Goal: Contribute content: Contribute content

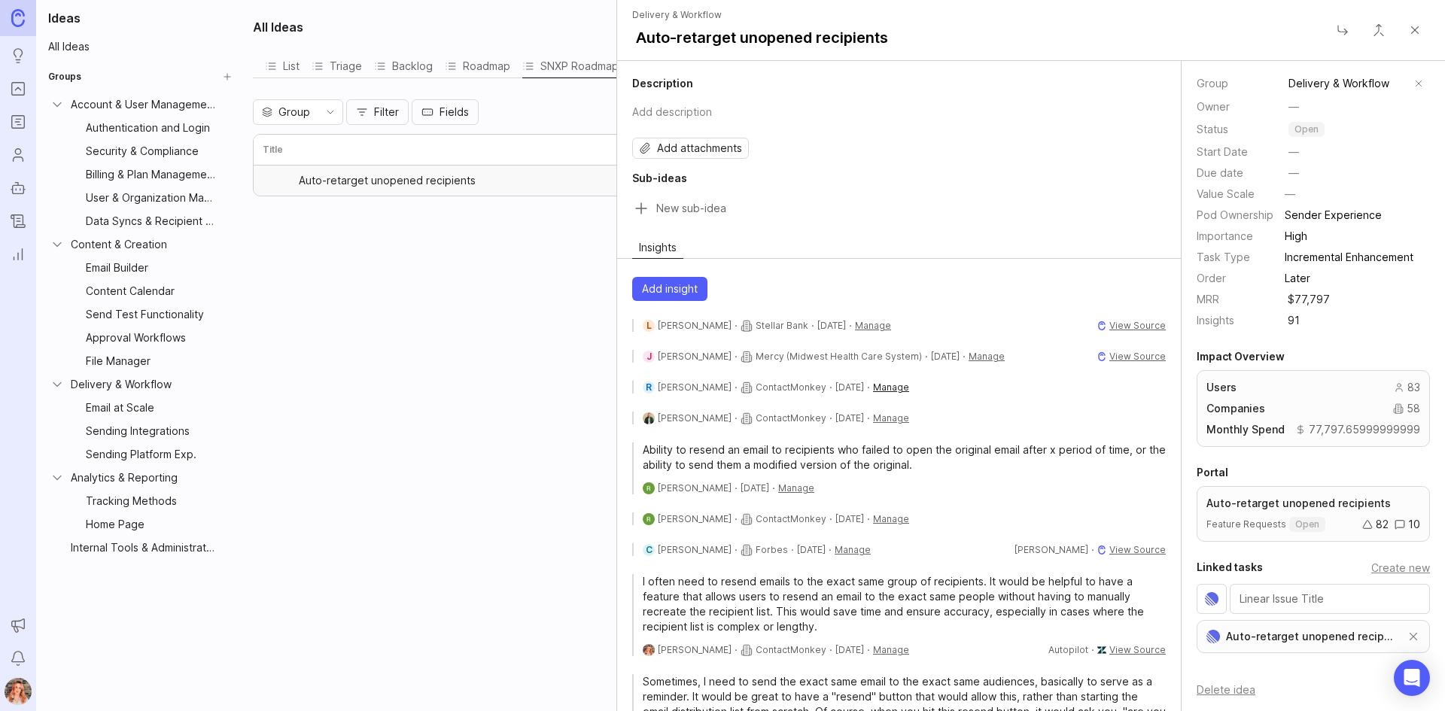
click at [923, 404] on html "Ideas Portal Roadmaps Users Autopilot Changelog Reporting Announcements Notific…" at bounding box center [722, 355] width 1445 height 711
click at [484, 388] on html "Ideas Portal Roadmaps Users Autopilot Changelog Reporting Announcements Notific…" at bounding box center [722, 355] width 1445 height 711
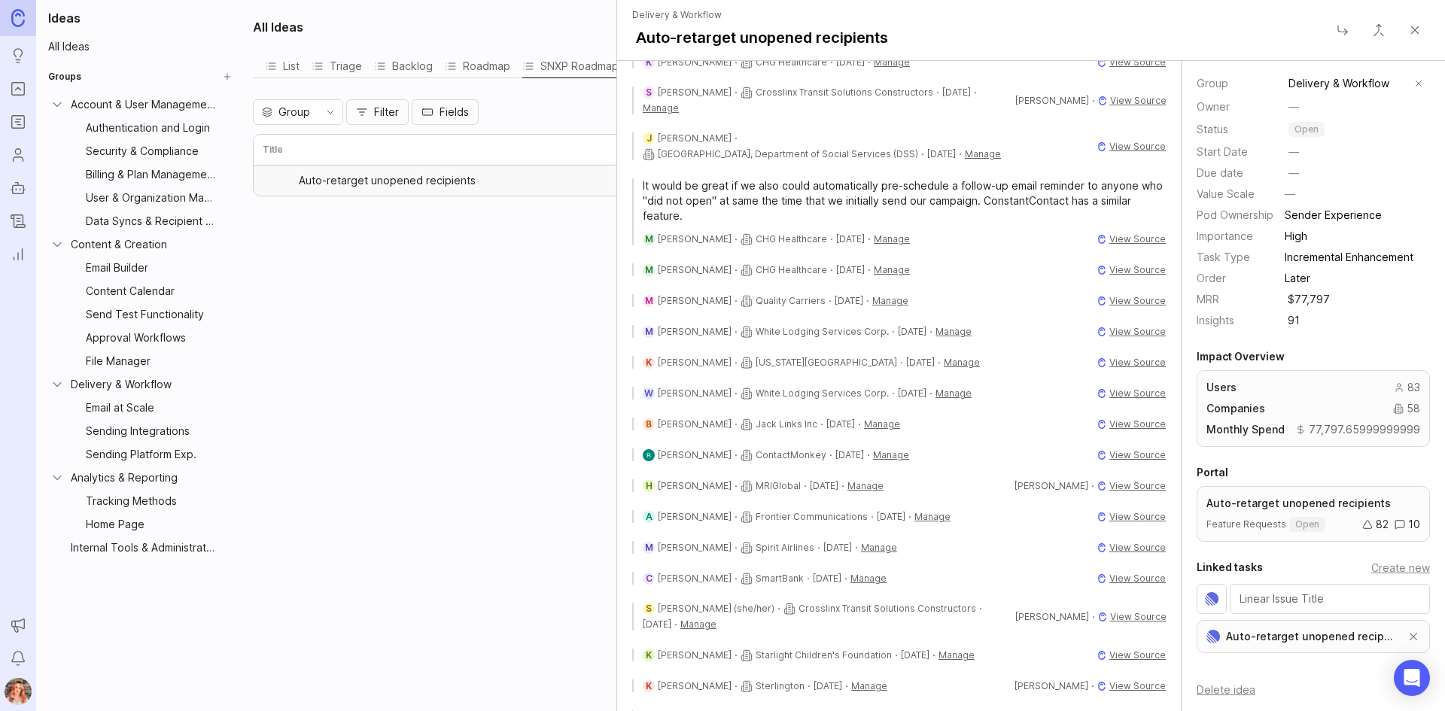
scroll to position [2635, 0]
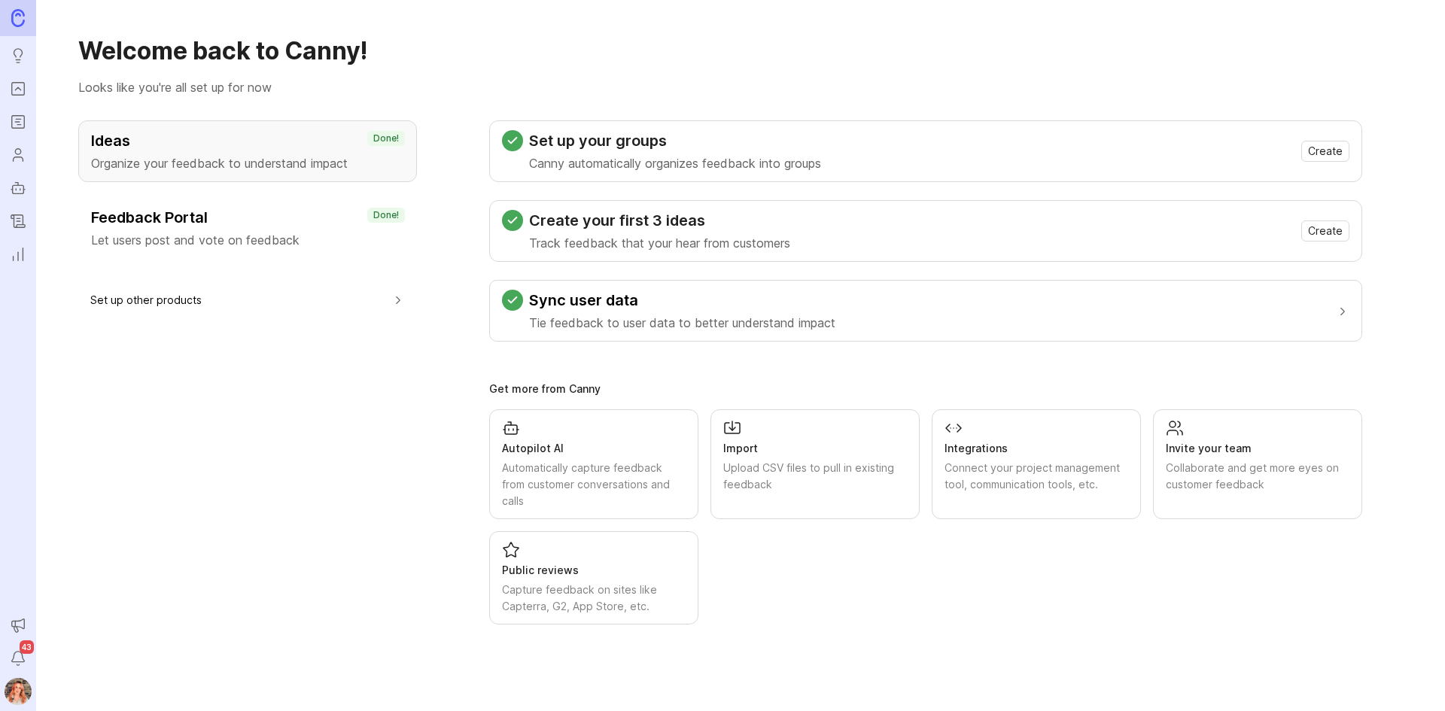
click at [201, 193] on div "Ideas Organize your feedback to understand impact Done! Feedback Portal Let use…" at bounding box center [247, 189] width 339 height 139
click at [14, 87] on icon "Portal" at bounding box center [18, 89] width 17 height 18
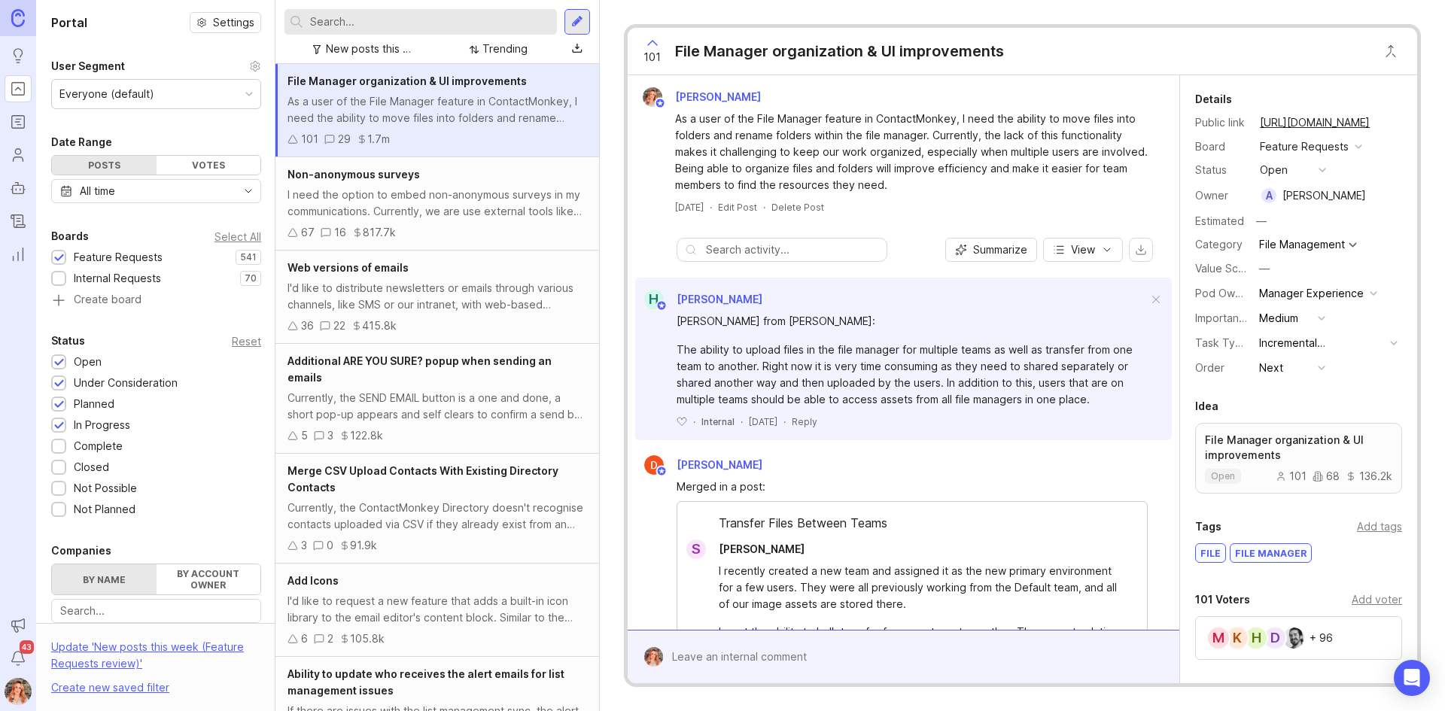
click at [374, 20] on input "text" at bounding box center [430, 22] width 241 height 17
type input "send test failure alert"
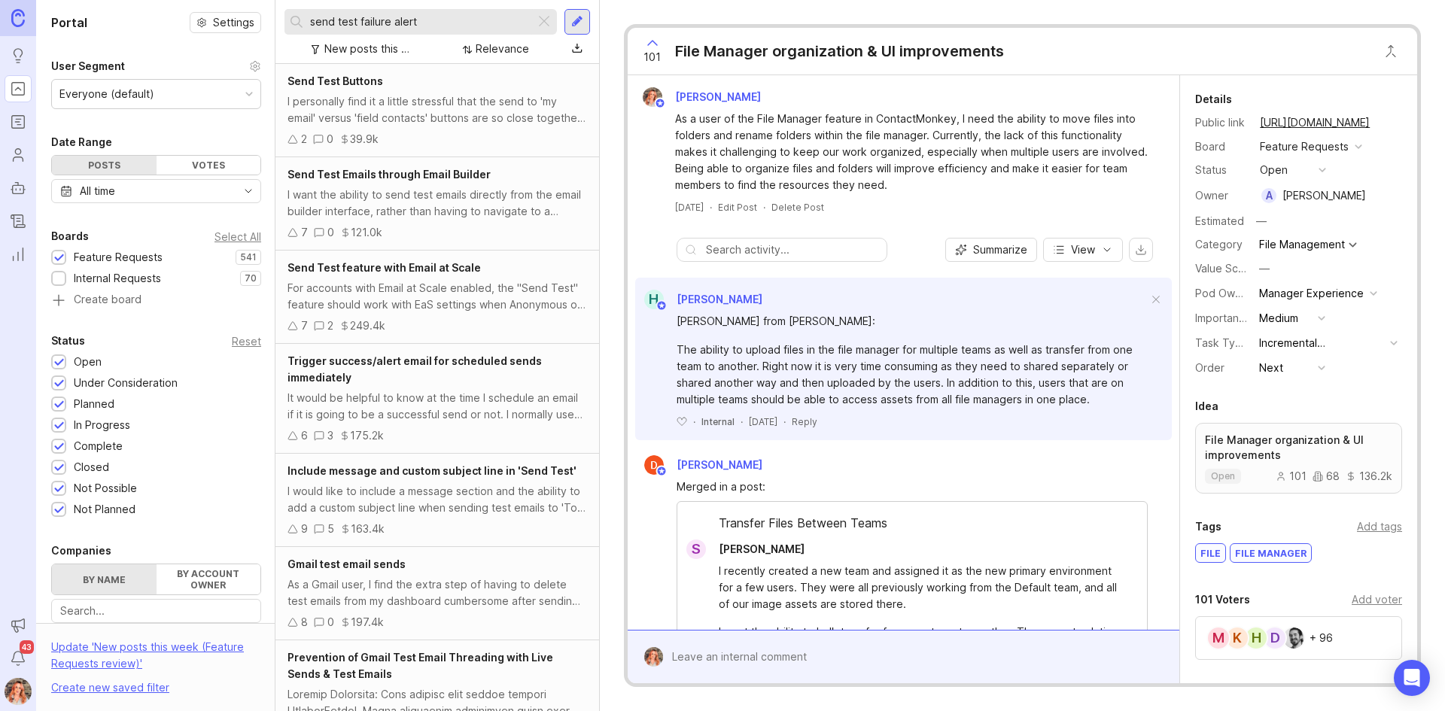
click at [19, 125] on icon "Roadmaps" at bounding box center [19, 125] width 4 height 0
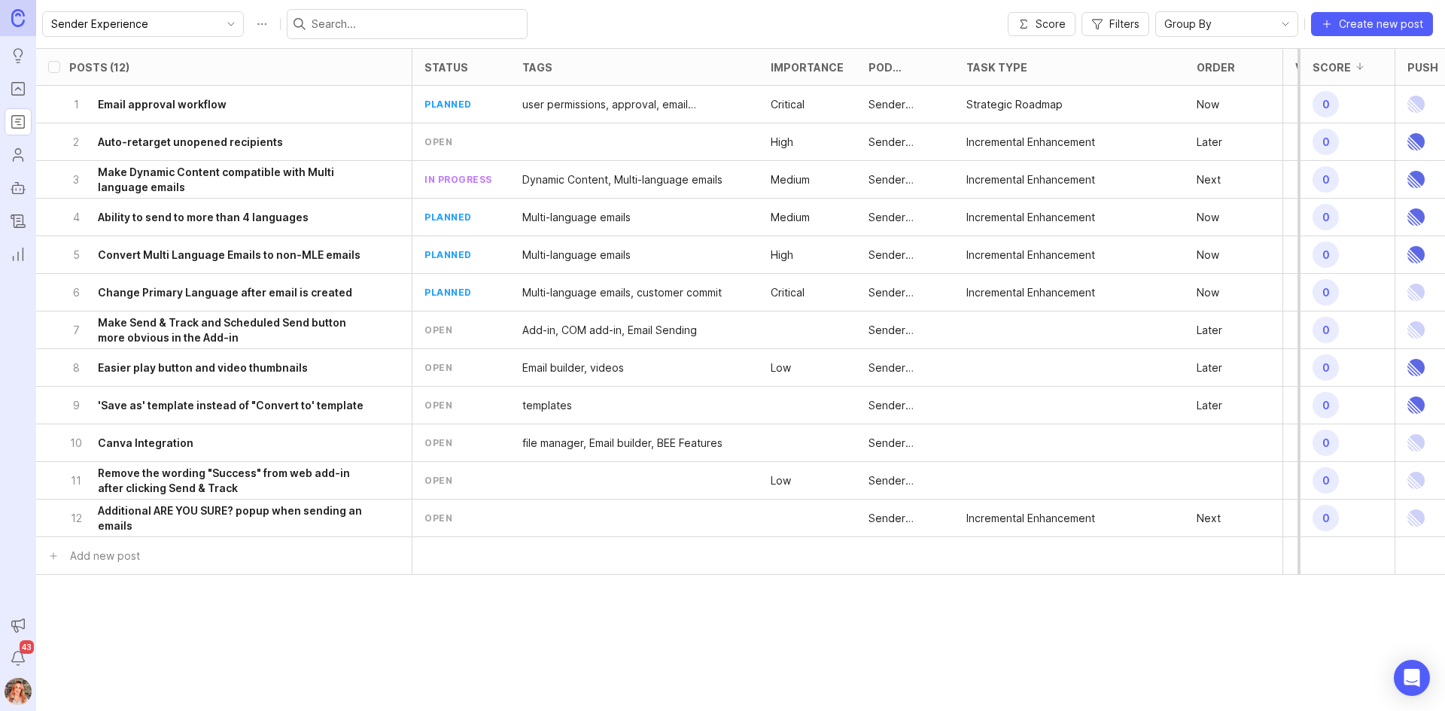
click at [10, 79] on link "Portal" at bounding box center [18, 88] width 27 height 27
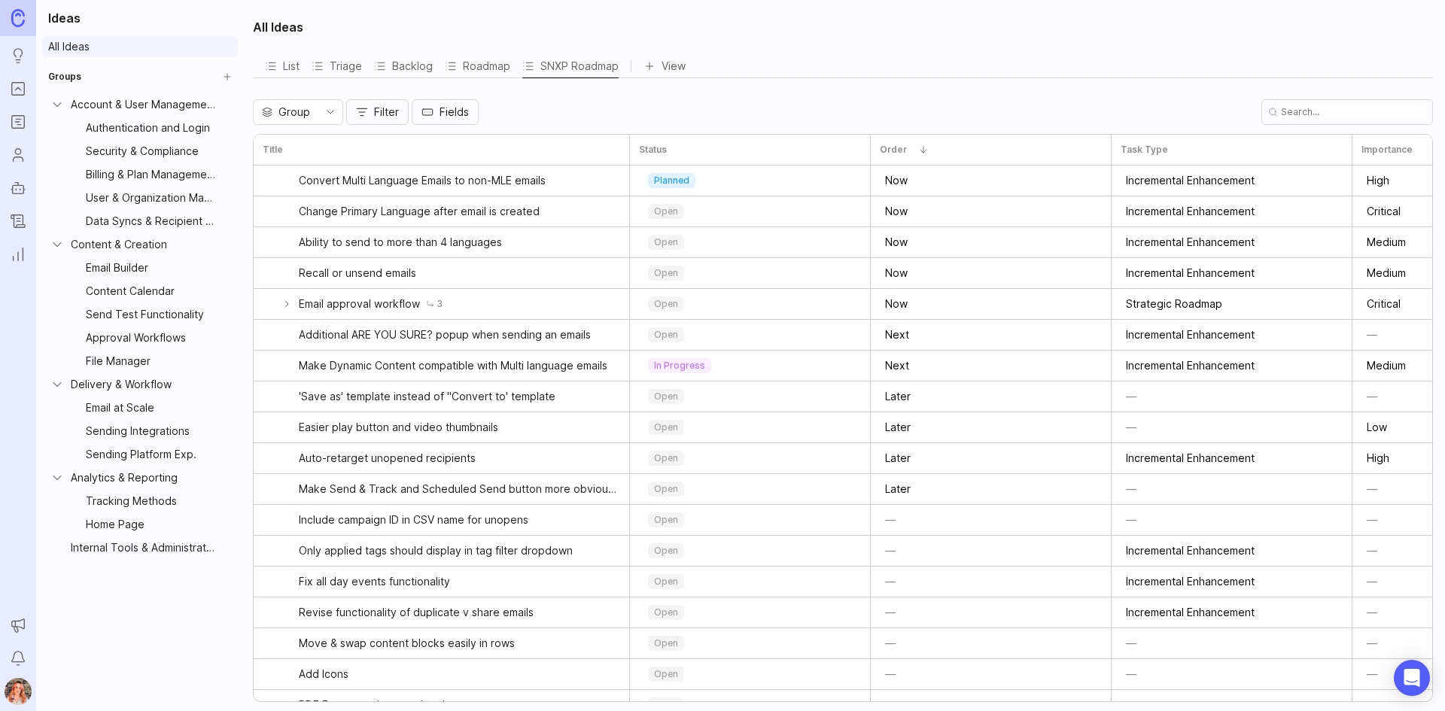
click at [82, 45] on link "All Ideas" at bounding box center [140, 46] width 196 height 21
click at [125, 316] on div "Send Test Functionality" at bounding box center [151, 314] width 130 height 17
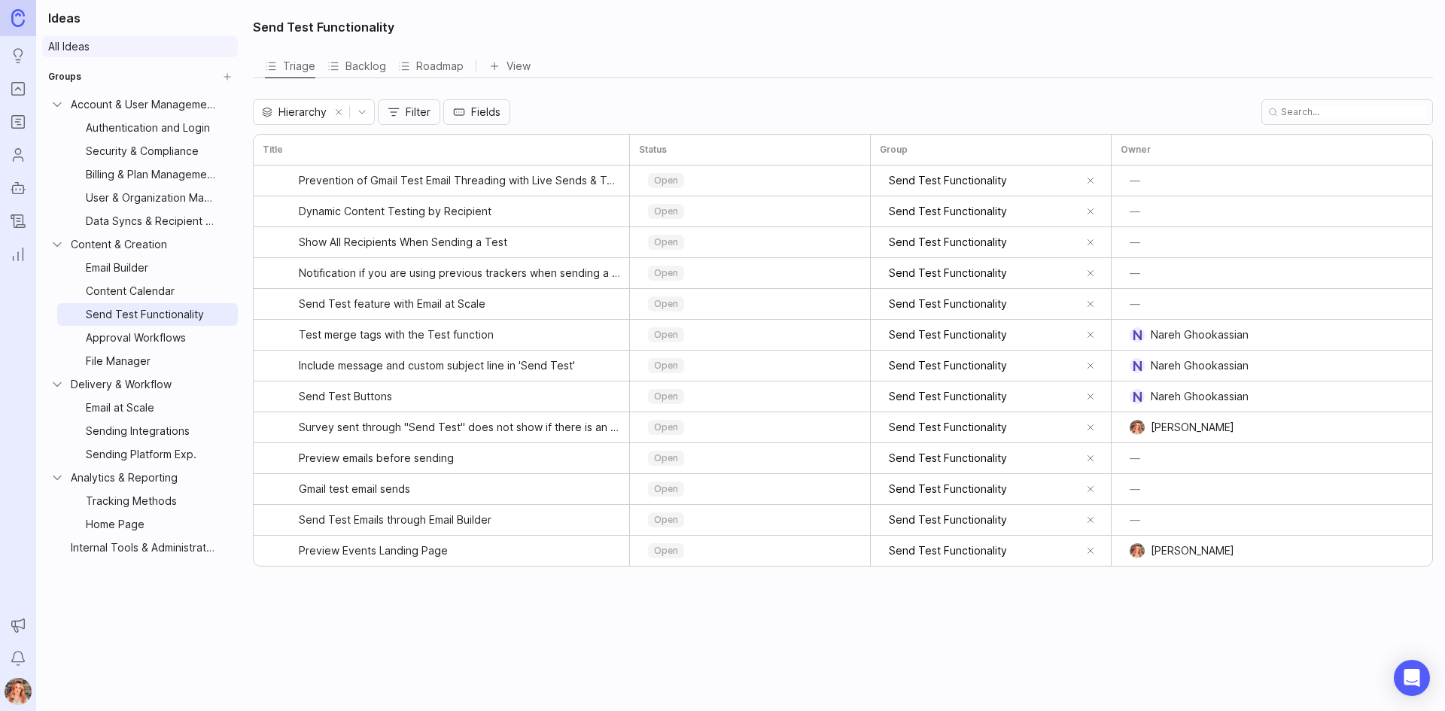
click at [69, 49] on link "All Ideas" at bounding box center [140, 46] width 196 height 21
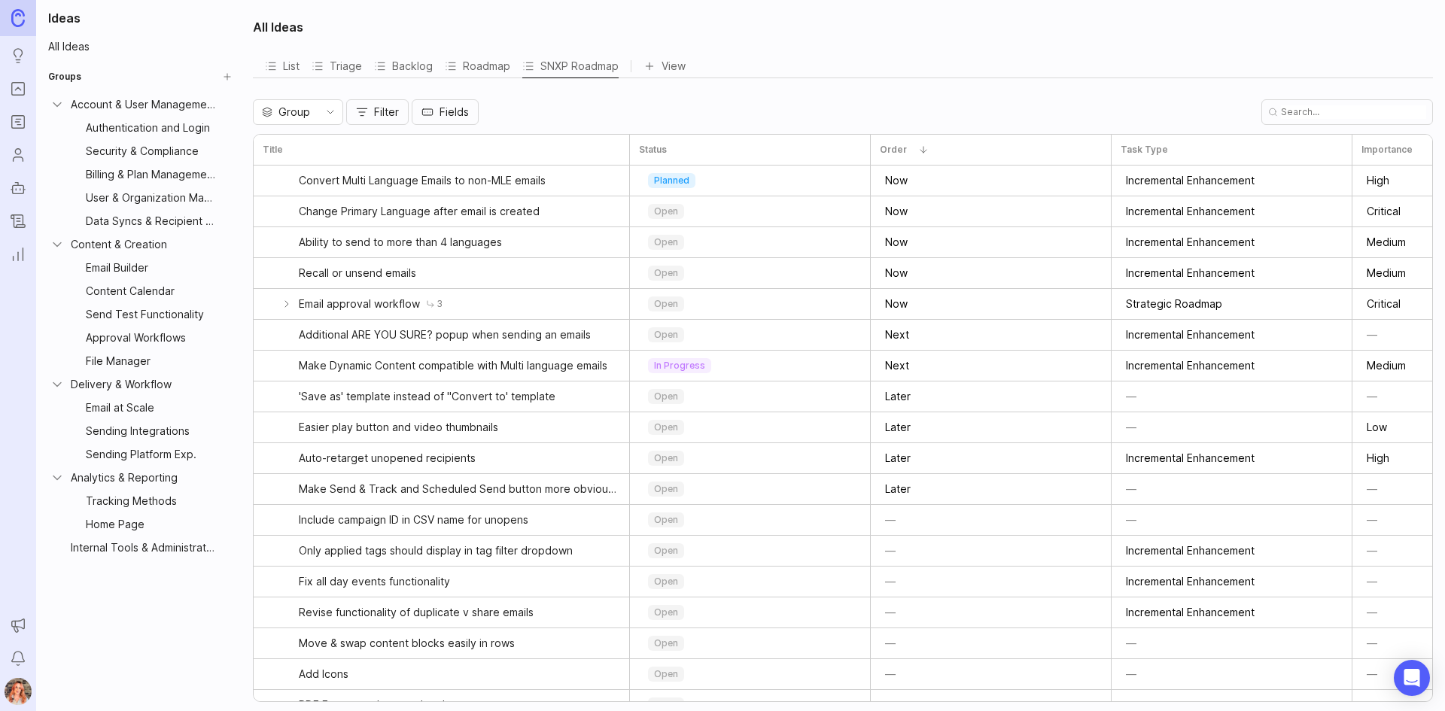
click at [227, 80] on button "Create Group" at bounding box center [227, 76] width 21 height 21
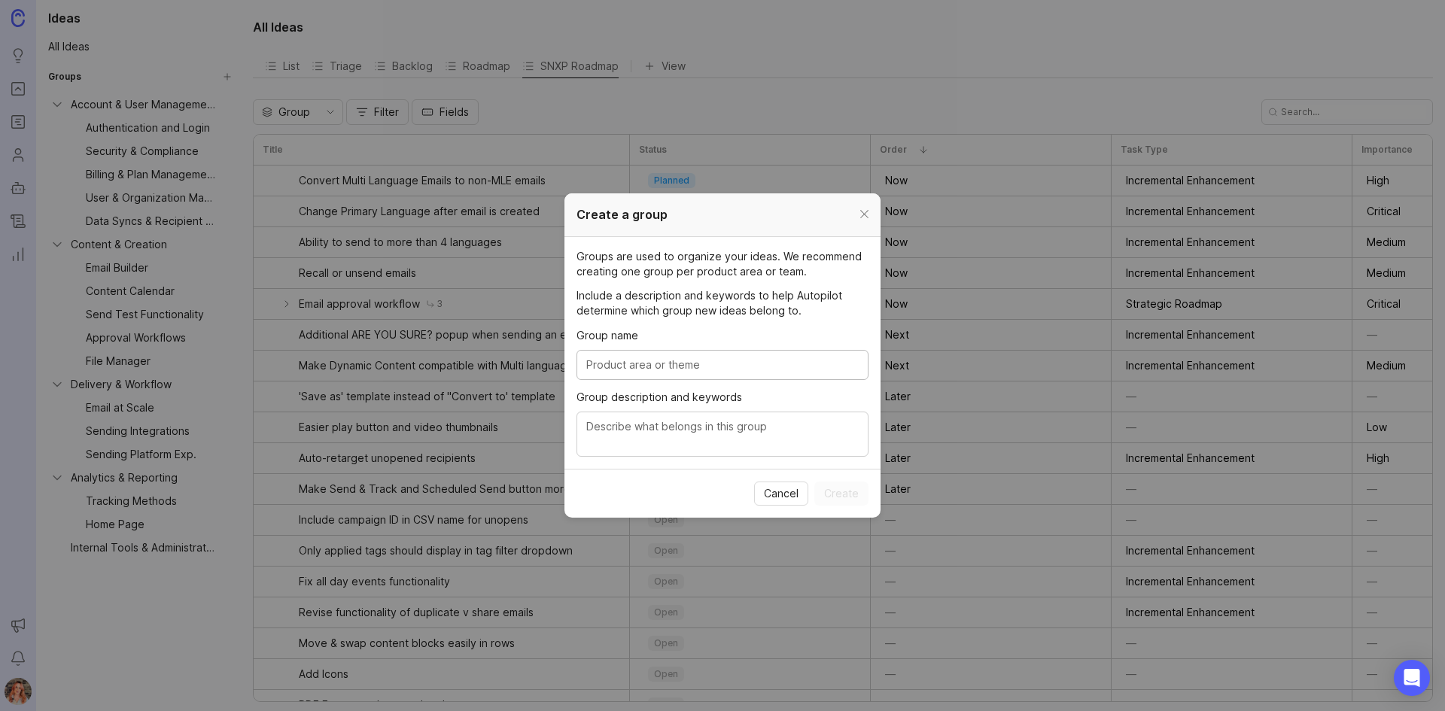
click at [843, 217] on header "Create a group" at bounding box center [723, 215] width 316 height 44
click at [863, 218] on div at bounding box center [864, 215] width 17 height 19
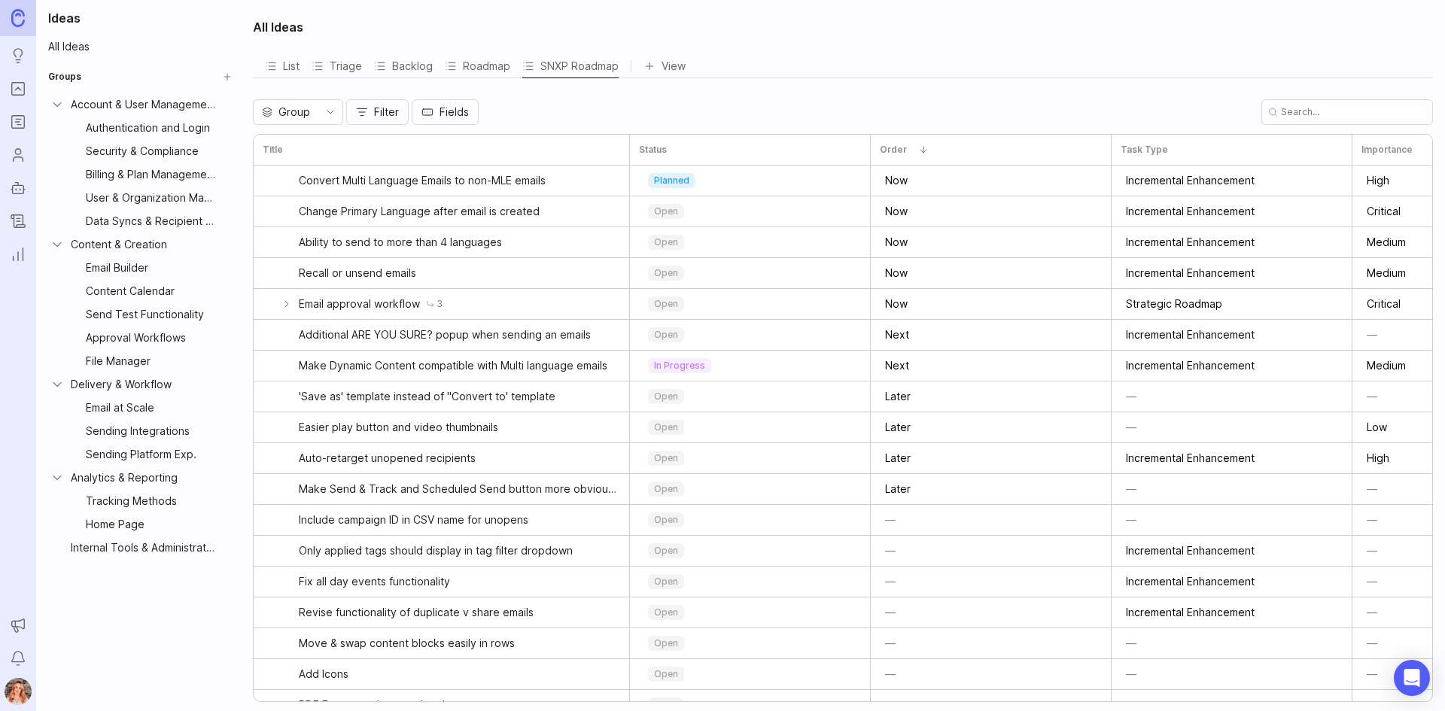
click at [128, 320] on div "Send Test Functionality" at bounding box center [151, 314] width 130 height 17
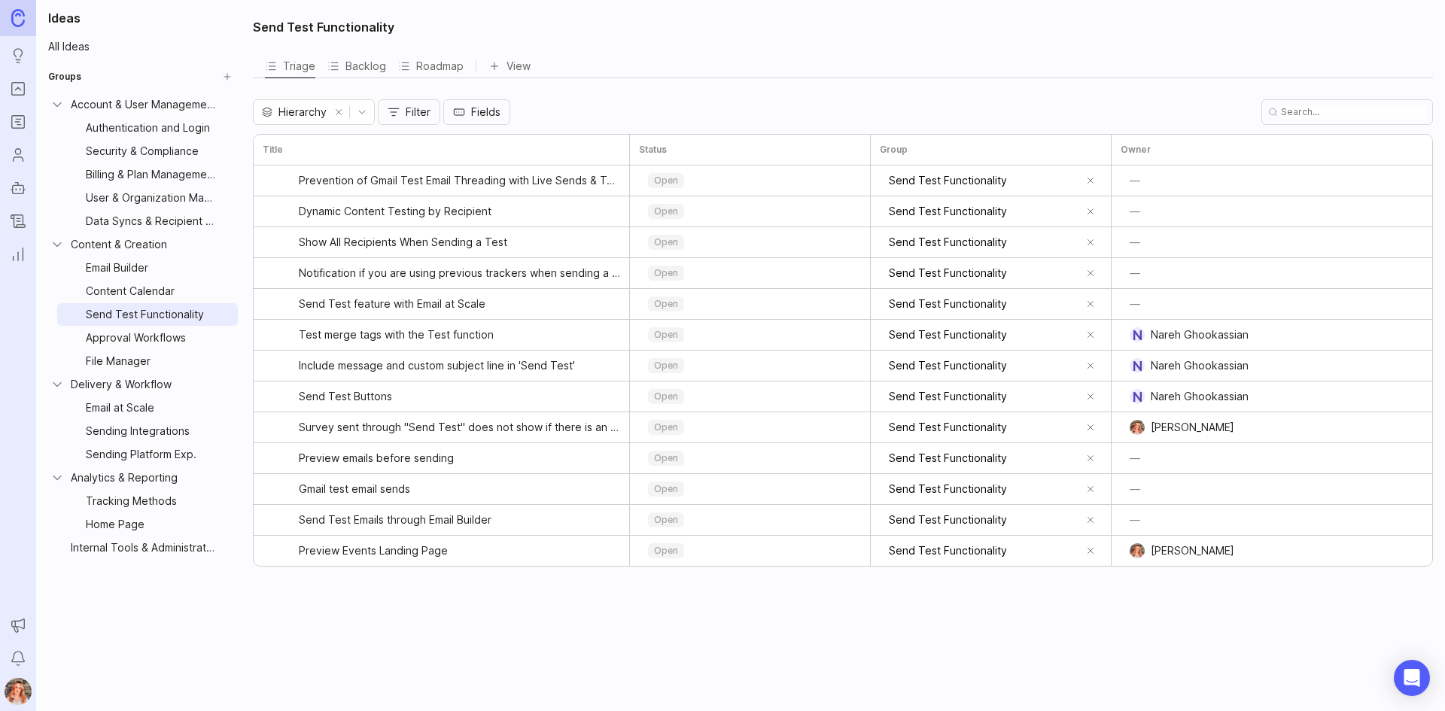
click at [219, 317] on html "Ideas Portal Roadmaps Users Autopilot Changelog Reporting Announcements Notific…" at bounding box center [722, 355] width 1445 height 711
click at [117, 320] on html "Ideas Portal Roadmaps Users Autopilot Changelog Reporting Announcements Notific…" at bounding box center [722, 355] width 1445 height 711
click at [87, 43] on link "All Ideas" at bounding box center [140, 46] width 196 height 21
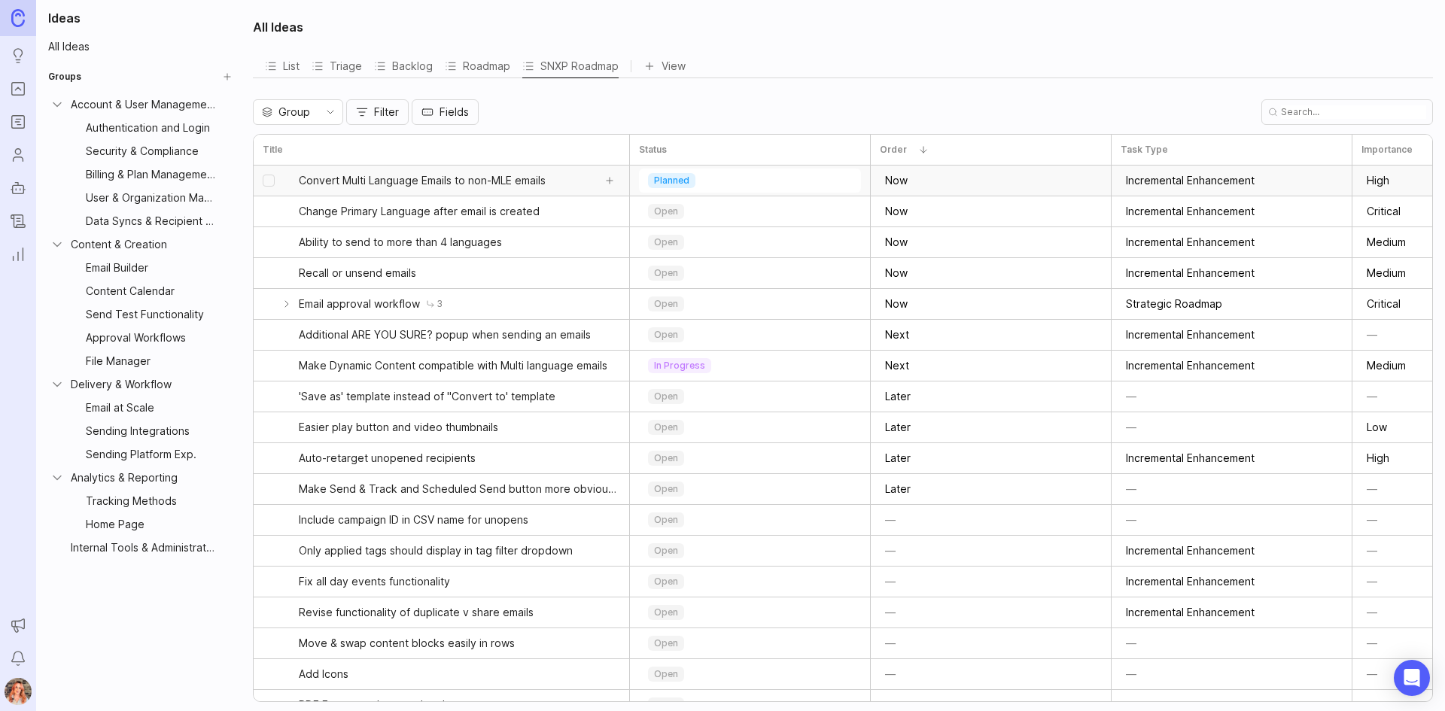
click at [483, 174] on span "Convert Multi Language Emails to non-MLE emails" at bounding box center [422, 180] width 247 height 15
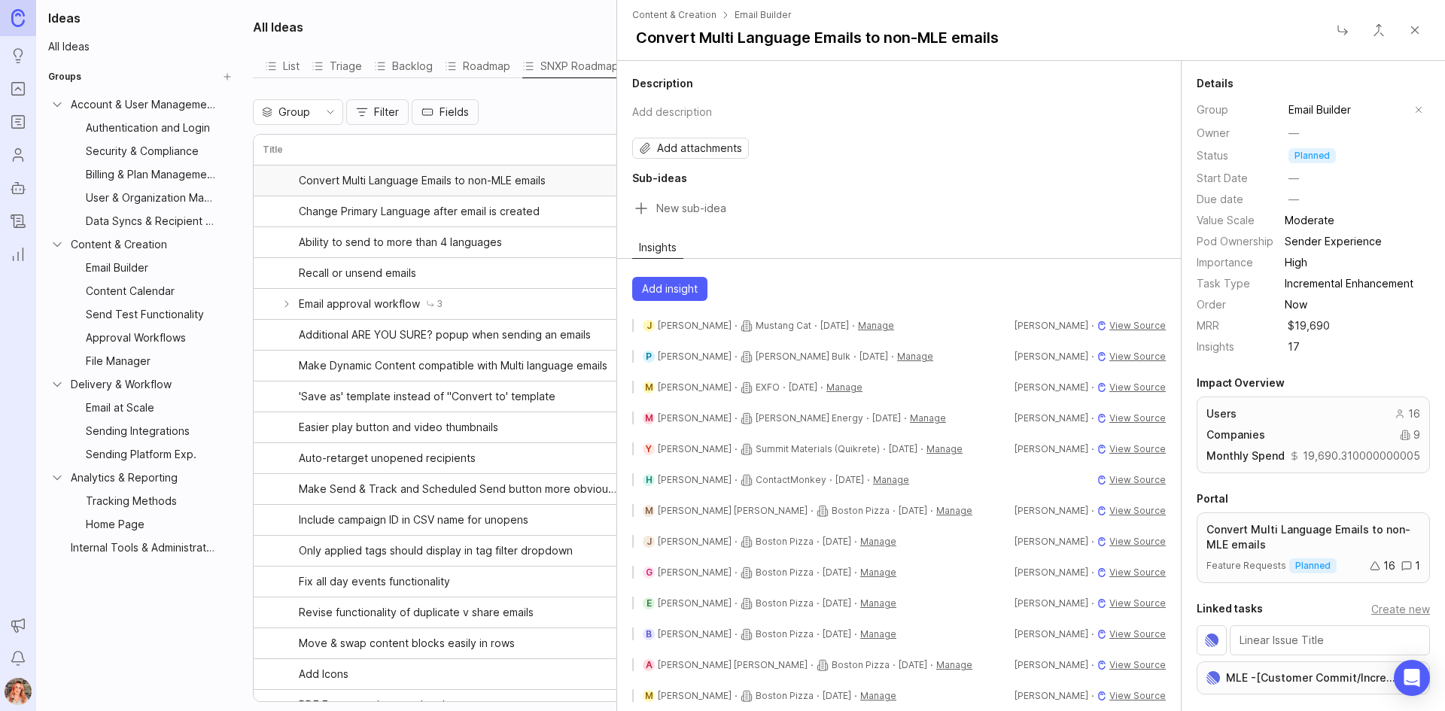
click at [323, 29] on div "All Ideas" at bounding box center [843, 27] width 1180 height 36
click at [1424, 34] on button "Close" at bounding box center [1415, 30] width 30 height 30
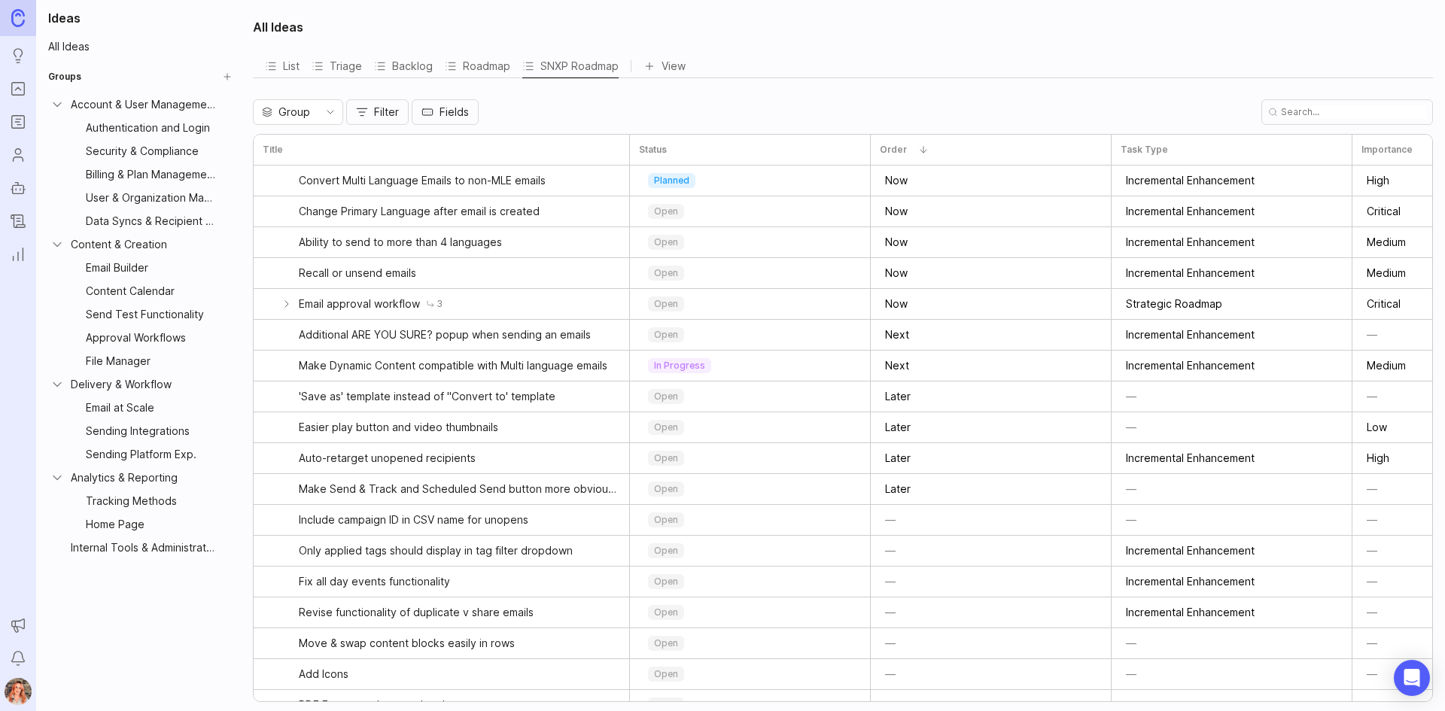
click at [108, 318] on div "Send Test Functionality" at bounding box center [151, 314] width 130 height 17
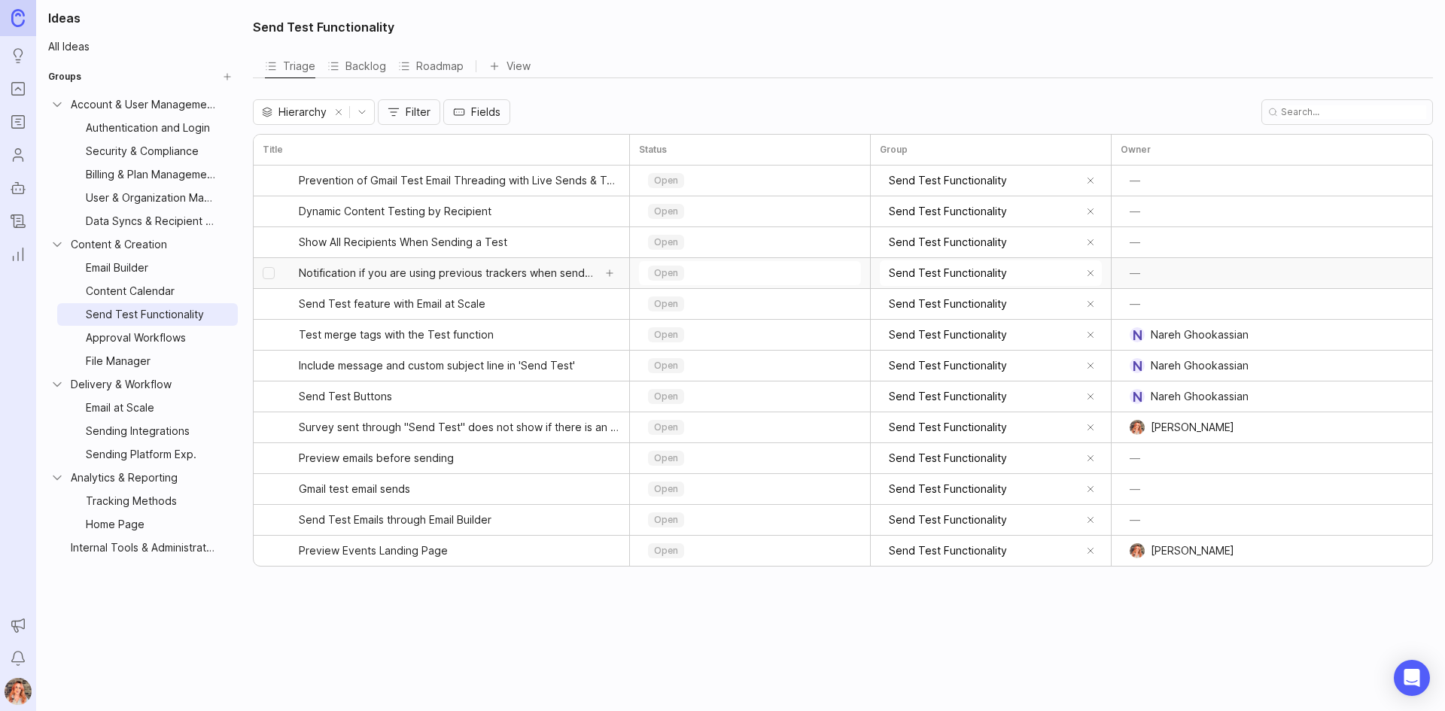
click at [502, 274] on span "Notification if you are using previous trackers when sending a test email" at bounding box center [446, 273] width 294 height 15
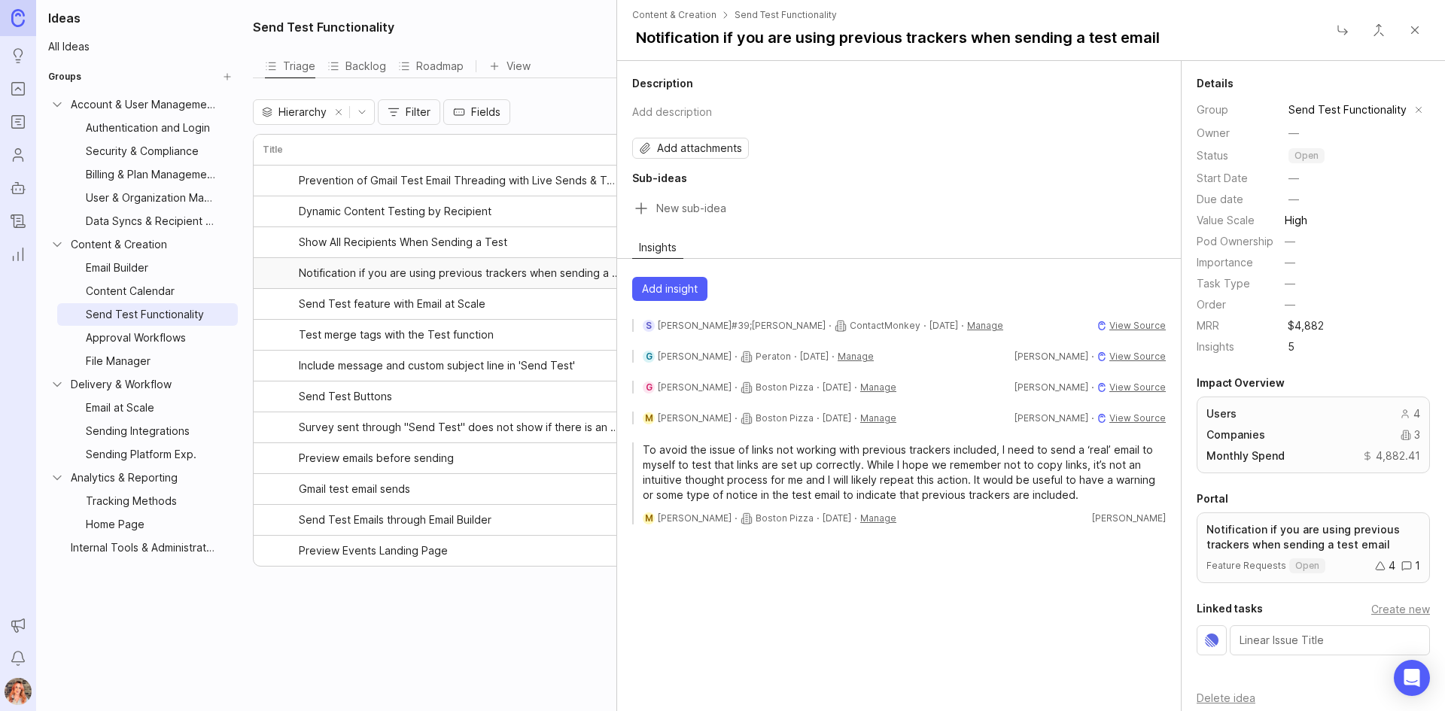
click at [1413, 103] on button "remove selection" at bounding box center [1419, 109] width 21 height 21
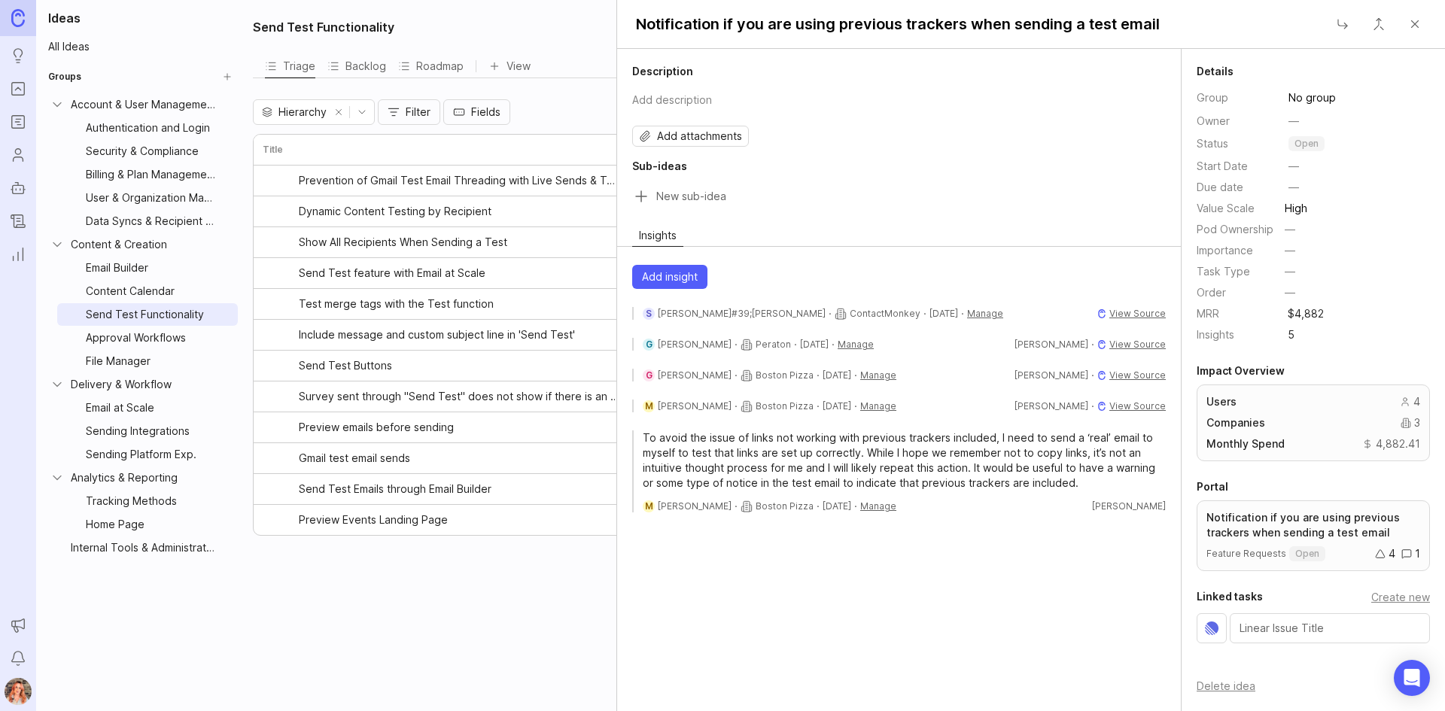
click at [1404, 103] on input "No group" at bounding box center [1358, 98] width 139 height 17
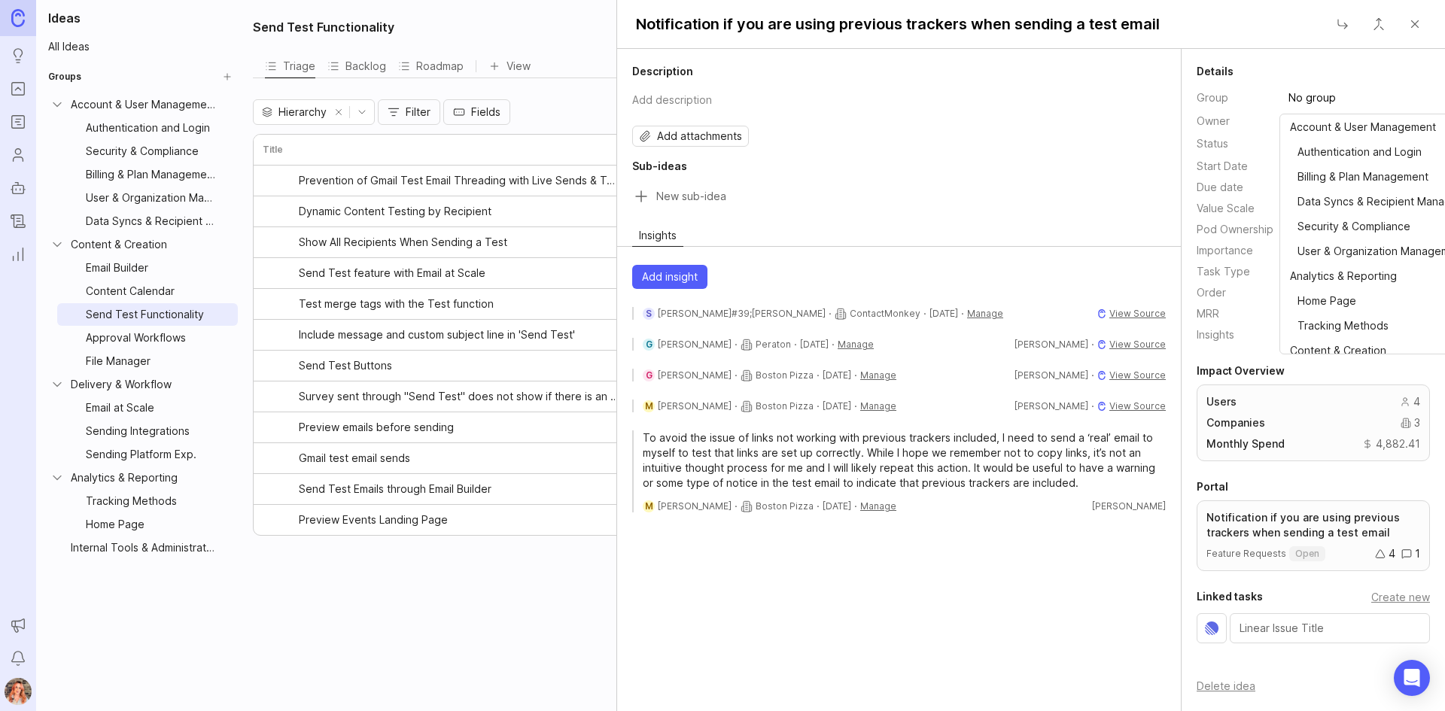
drag, startPoint x: 1387, startPoint y: 102, endPoint x: 1084, endPoint y: 65, distance: 304.9
click at [1084, 65] on div "Description Add description Add attachments Sub-ideas Insights Add insight S [P…" at bounding box center [1031, 380] width 828 height 663
click at [474, 638] on div "Send Test Functionality Triage Backlog Roadmap View To pick up a draggable item…" at bounding box center [845, 355] width 1202 height 711
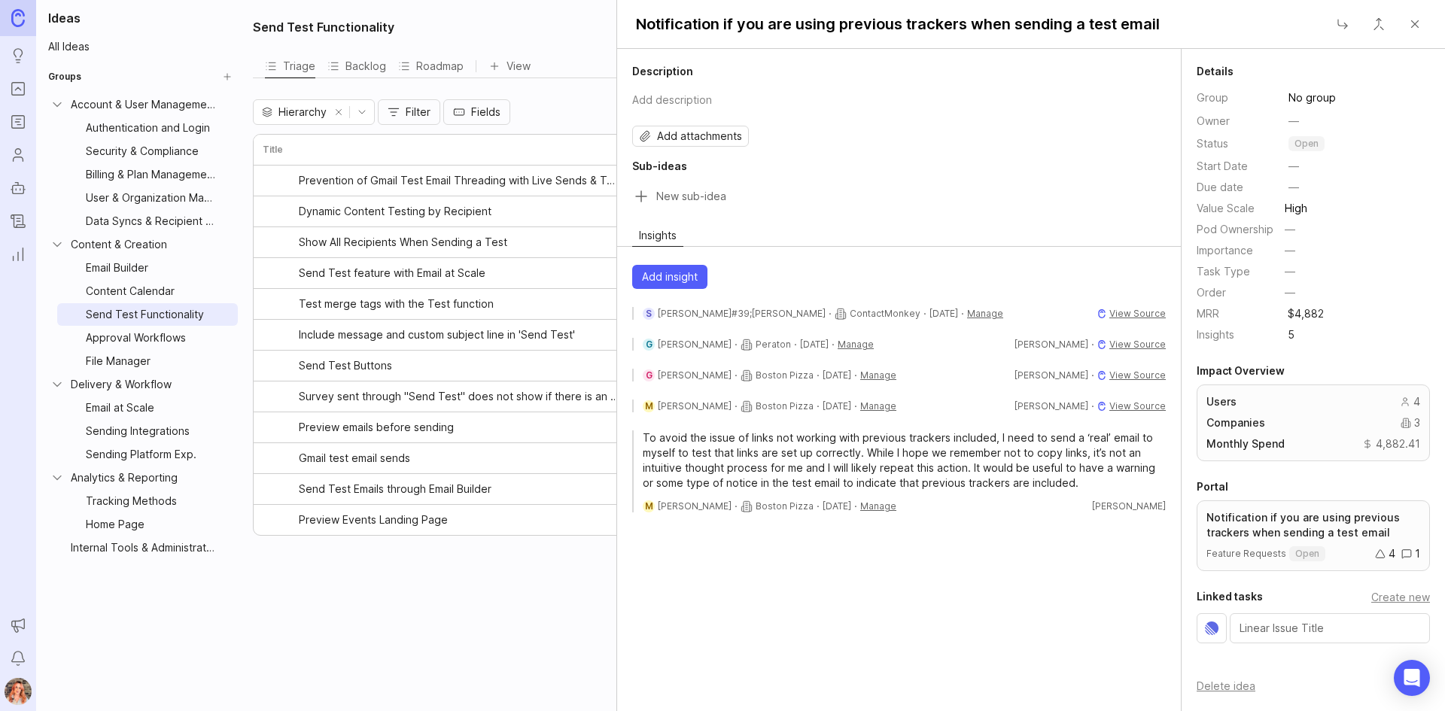
click at [1300, 102] on input "No group" at bounding box center [1358, 98] width 139 height 17
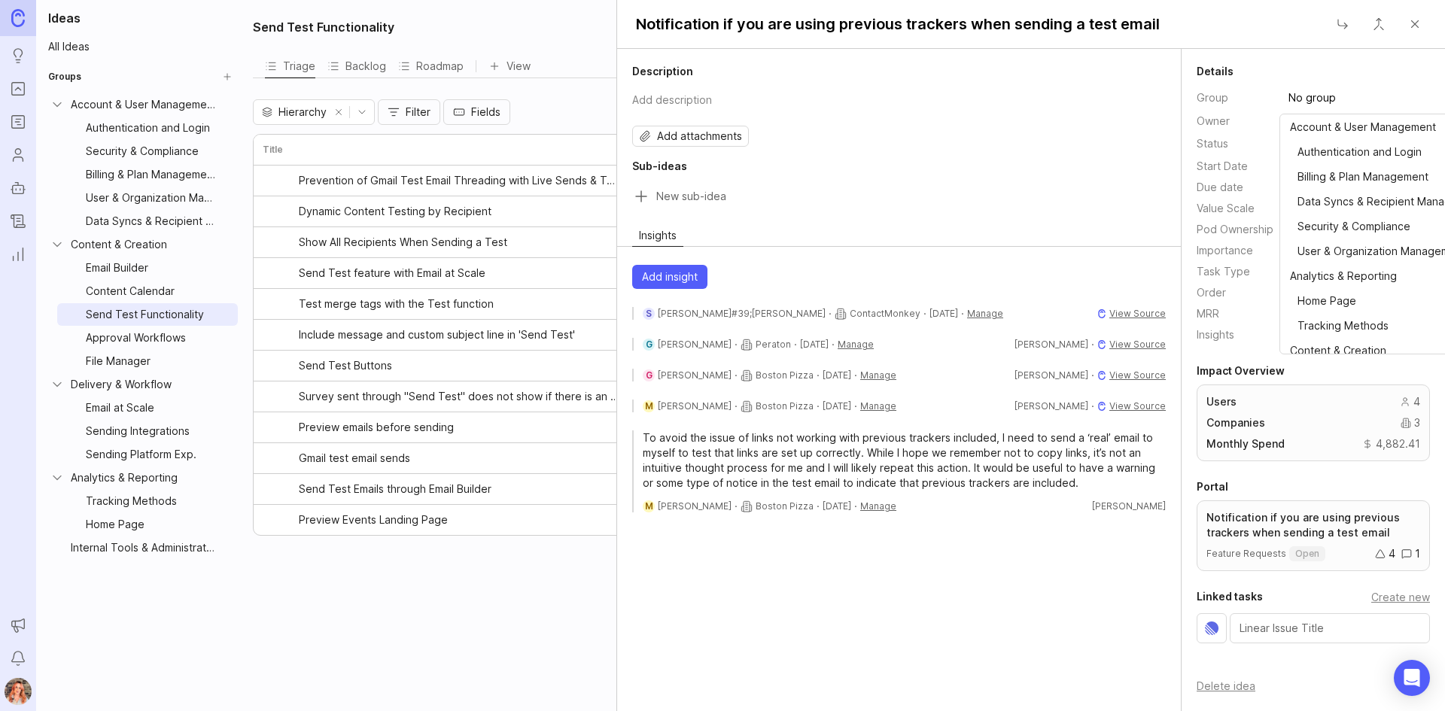
click at [1300, 102] on input "No group" at bounding box center [1358, 98] width 139 height 17
drag, startPoint x: 1351, startPoint y: 99, endPoint x: 1203, endPoint y: 96, distance: 148.3
click at [1203, 96] on dl "Group No group Owner — Status open Start Date — Due date — Value Scale High Pod…" at bounding box center [1313, 215] width 233 height 260
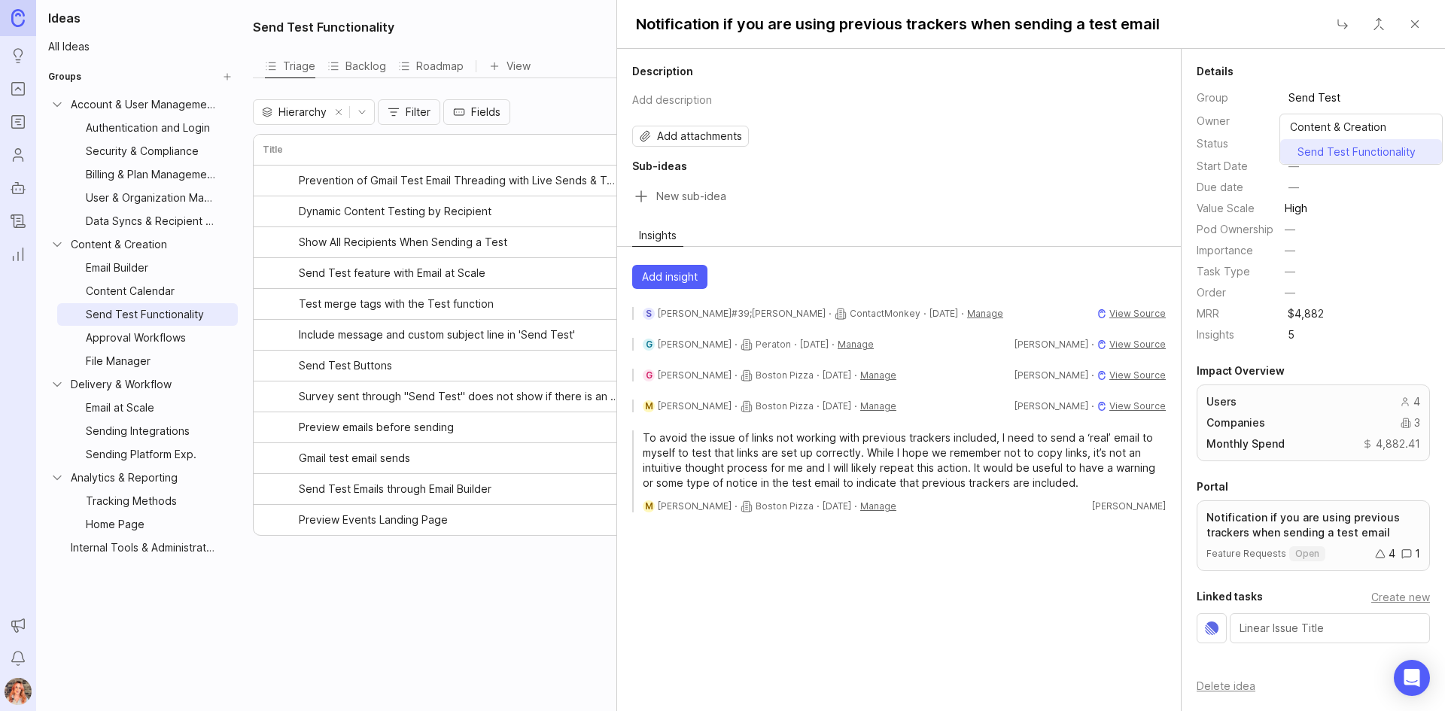
click at [1295, 154] on span "⠀Send Test Functionality" at bounding box center [1353, 152] width 126 height 17
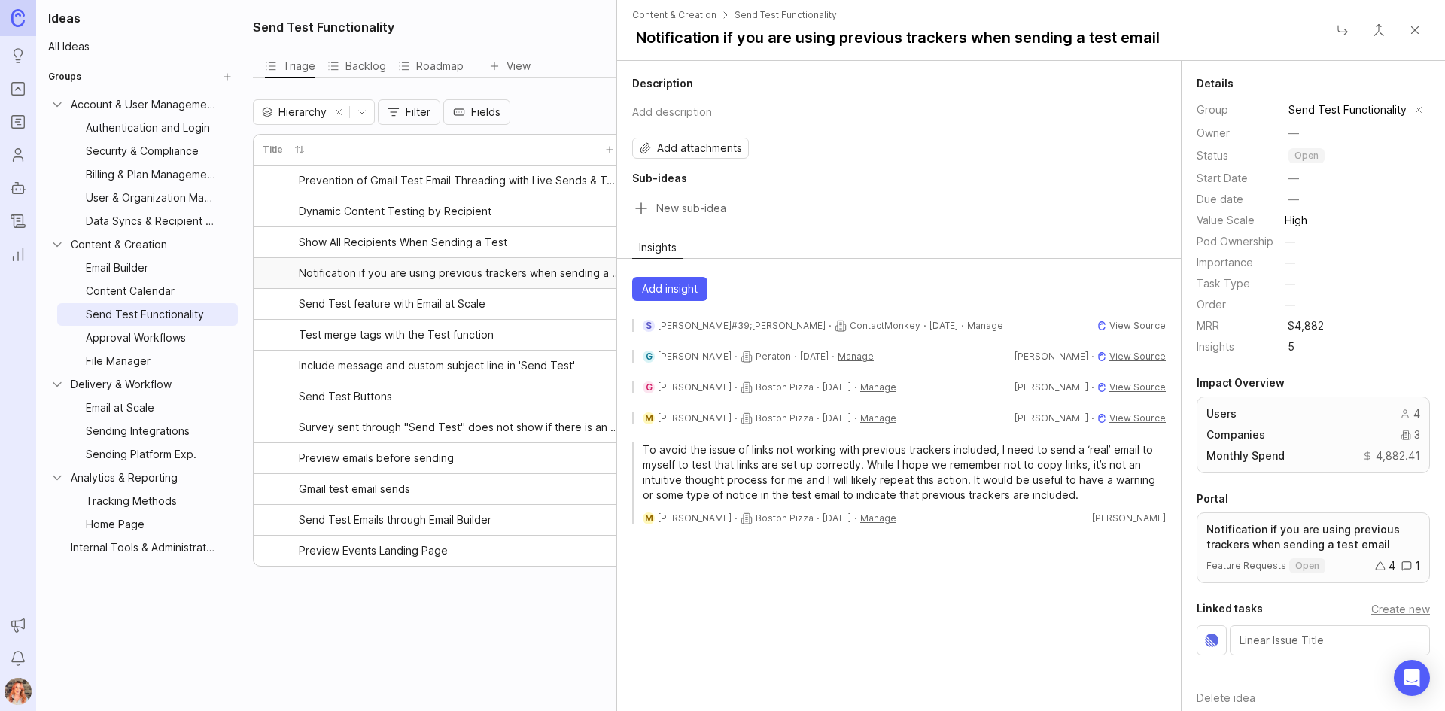
type input "Send Test Functionality"
click at [601, 158] on button "Add sub-idea" at bounding box center [609, 149] width 21 height 21
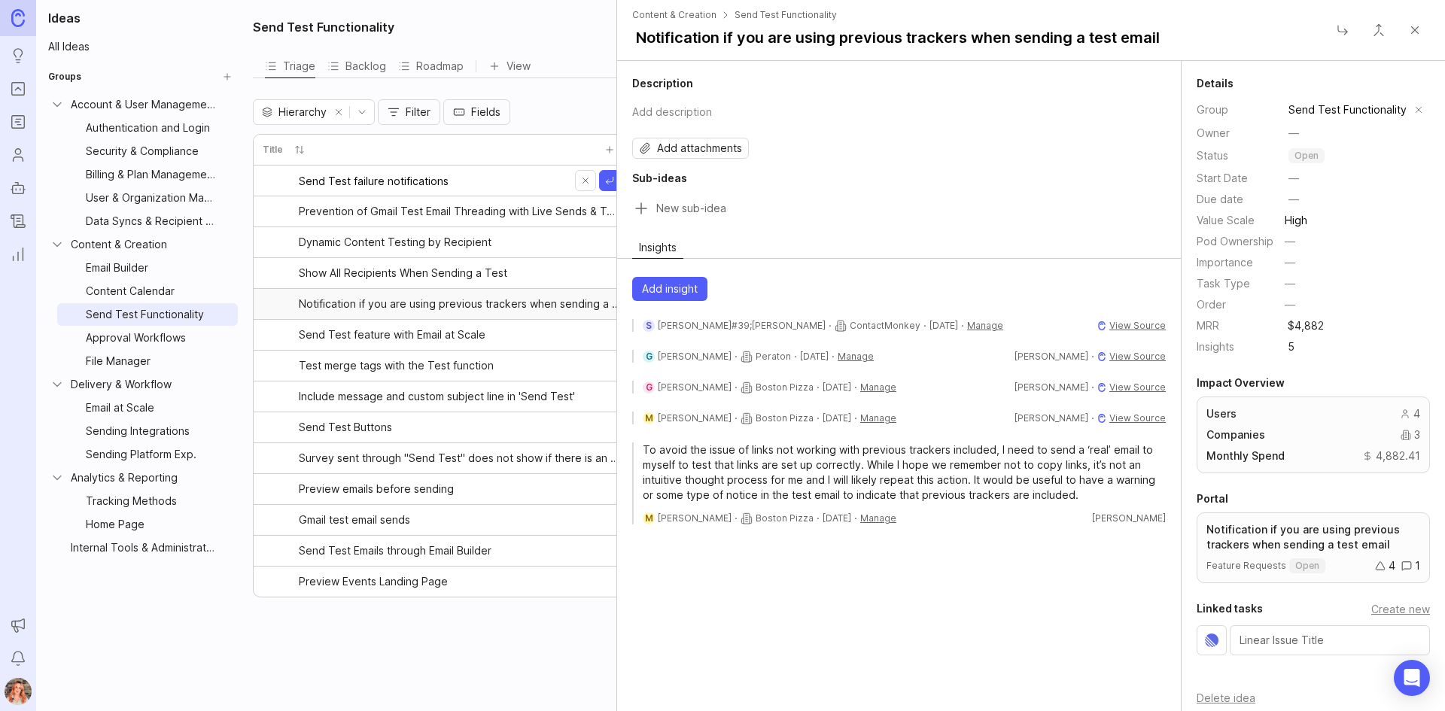
type input "Send Test failure notifications"
click at [488, 190] on link "Send Test failure notifications" at bounding box center [446, 181] width 294 height 30
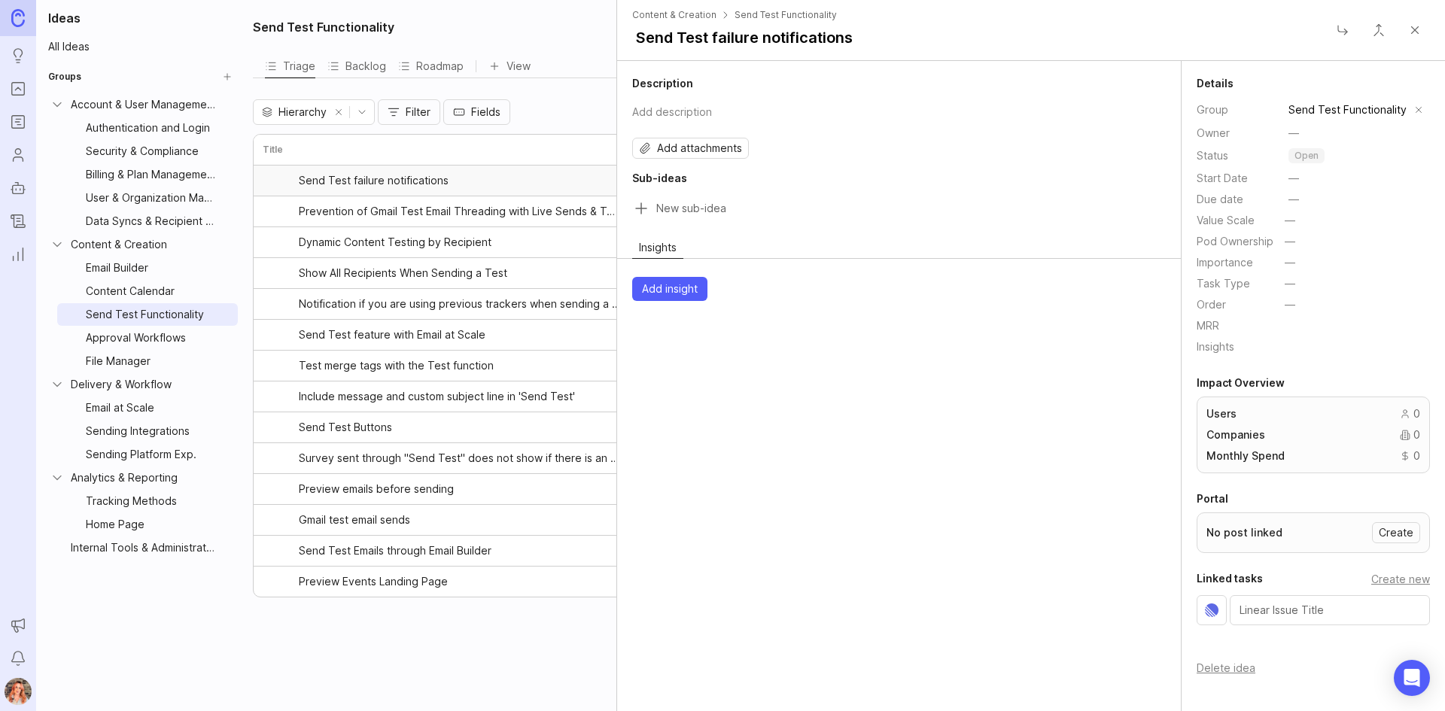
click at [650, 275] on div "Add insight" at bounding box center [899, 289] width 564 height 36
click at [656, 287] on span "Add insight" at bounding box center [670, 289] width 56 height 15
click at [687, 349] on textarea "To enrich screen reader interactions, please activate Accessibility in Grammarl…" at bounding box center [899, 354] width 514 height 50
click at [849, 364] on textarea "[PERSON_NAME] from Support has noticed that" at bounding box center [899, 354] width 514 height 50
paste textarea "Send Gate: Sending is blocked unless status is Approved; Admins can override wi…"
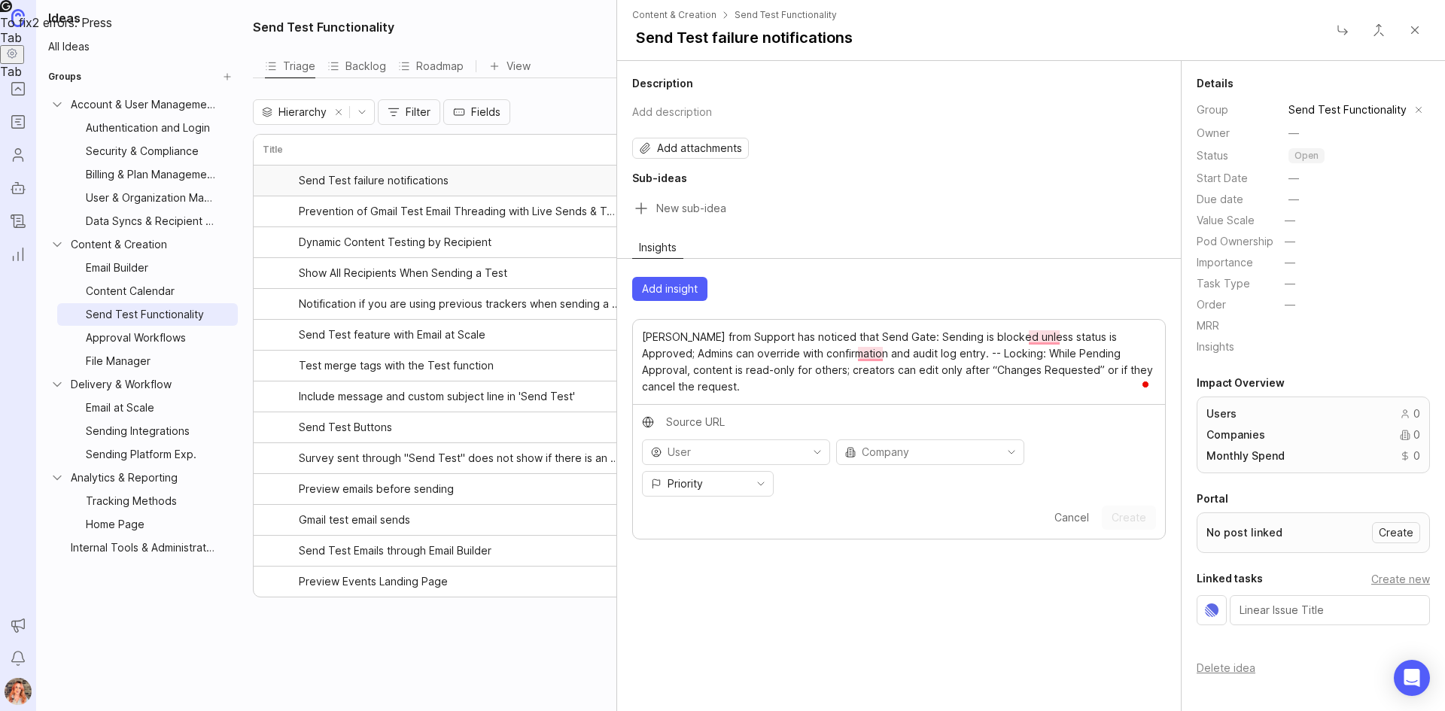
click at [1002, 358] on textarea "[PERSON_NAME] from Support has noticed that Send Gate: Sending is blocked unles…" at bounding box center [899, 362] width 514 height 66
drag, startPoint x: 839, startPoint y: 335, endPoint x: 1180, endPoint y: 379, distance: 344.6
click at [1180, 379] on div "Add insight [PERSON_NAME] from Support has noticed that Send Gate: Sending is b…" at bounding box center [899, 408] width 564 height 275
paste textarea "when users use the "Send Test" button and the test fails, they do not receive a…"
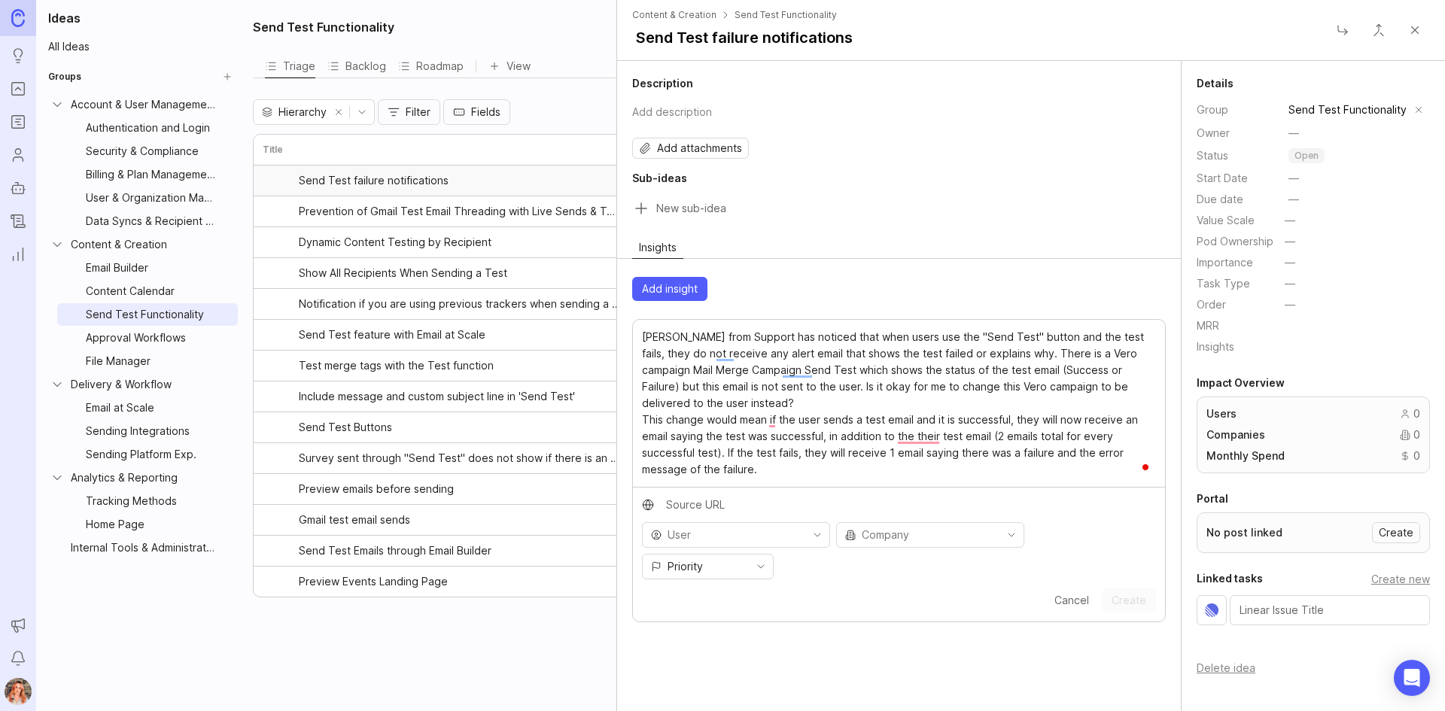
type textarea "[PERSON_NAME] from Support has noticed that when users use the "Send Test" butt…"
click at [704, 509] on input "text" at bounding box center [906, 505] width 481 height 17
paste input "[DOMAIN_NAME][URL]"
type input "[URL][DOMAIN_NAME]"
click at [711, 541] on input "toggle menu" at bounding box center [736, 535] width 136 height 17
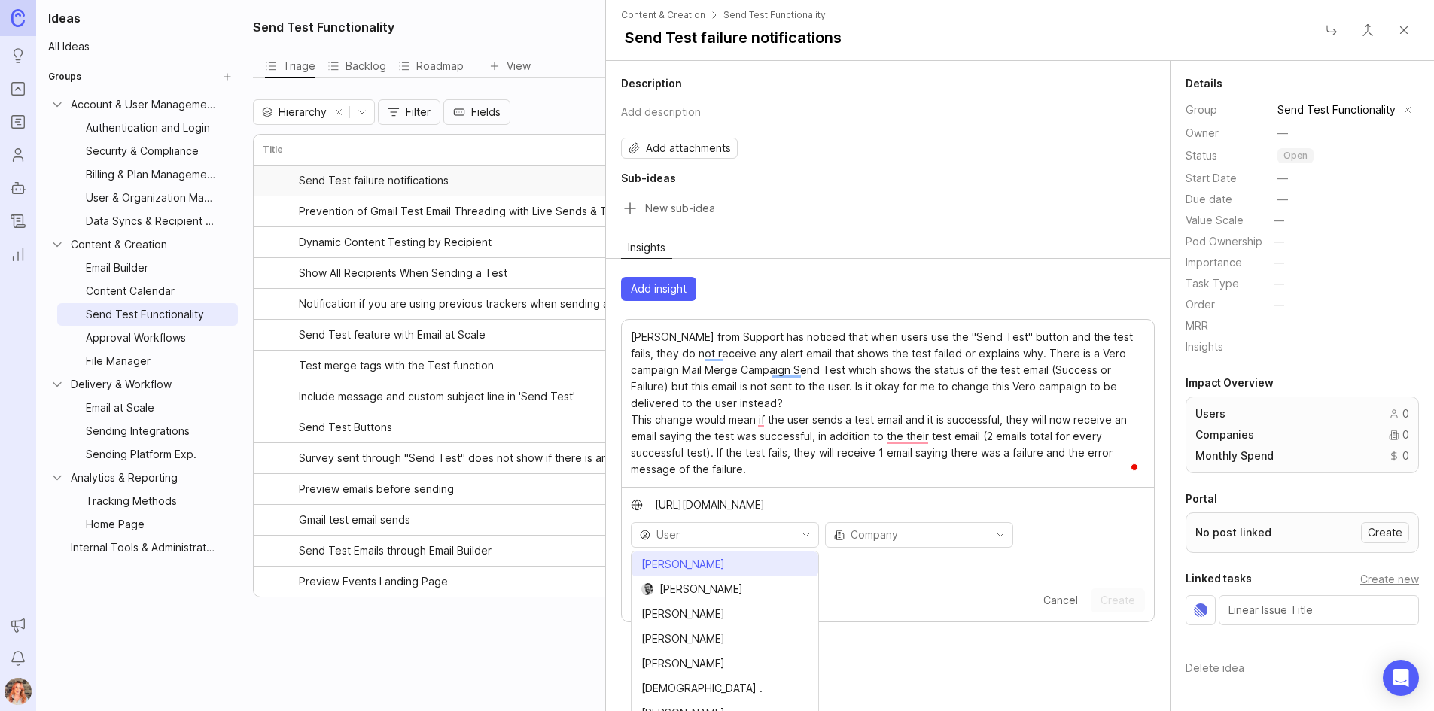
click at [704, 567] on span "[PERSON_NAME]" at bounding box center [683, 564] width 84 height 17
type input "[PERSON_NAME]"
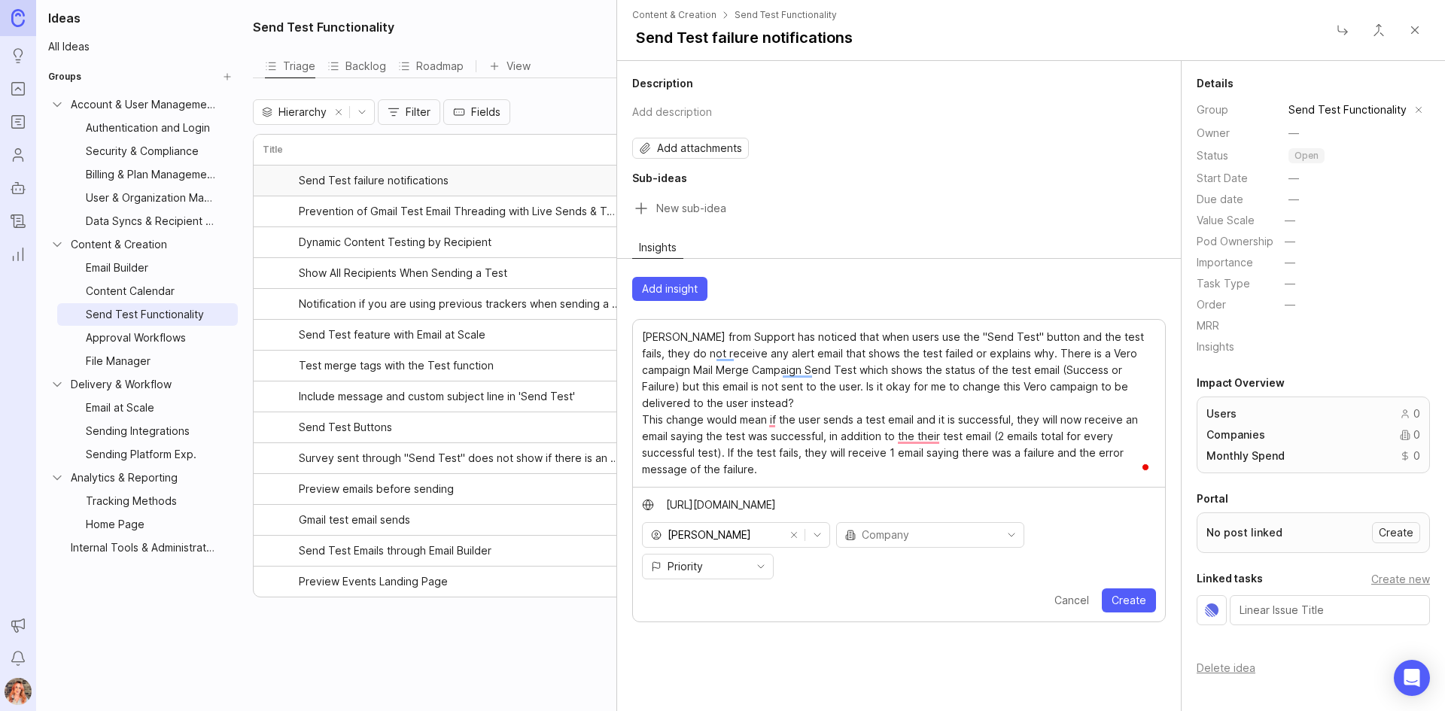
click at [884, 544] on div "toggle menu" at bounding box center [918, 535] width 163 height 24
click at [900, 565] on span "ContactMonkey" at bounding box center [887, 564] width 81 height 17
type input "ContactMonkey"
click at [714, 565] on div "Priority" at bounding box center [696, 567] width 106 height 24
click at [705, 594] on span "Nice to have" at bounding box center [703, 596] width 64 height 17
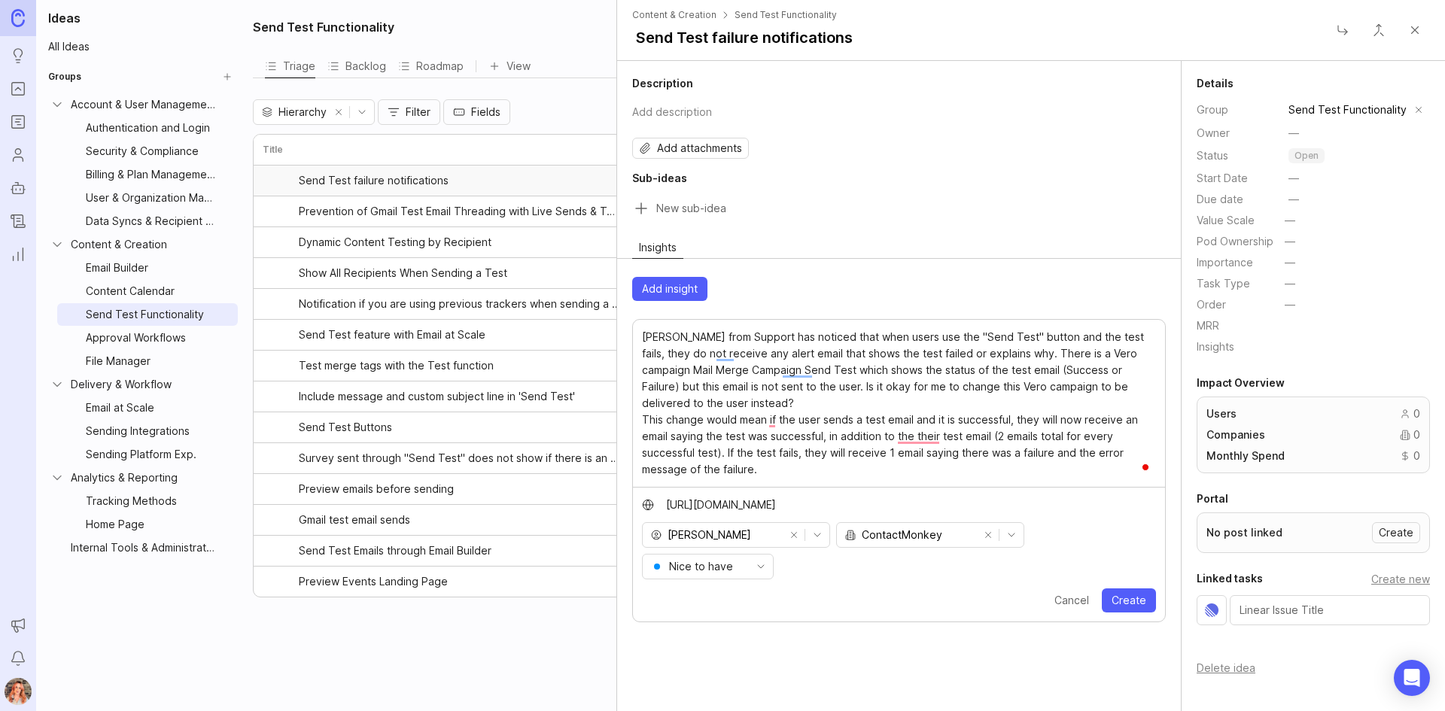
click at [714, 569] on span "Nice to have" at bounding box center [701, 567] width 64 height 17
click at [691, 651] on span "Must have" at bounding box center [697, 646] width 52 height 17
click at [781, 399] on textarea "[PERSON_NAME] from Support has noticed that when users use the "Send Test" butt…" at bounding box center [899, 403] width 514 height 149
drag, startPoint x: 768, startPoint y: 468, endPoint x: 845, endPoint y: 373, distance: 122.0
click at [757, 385] on textarea "[PERSON_NAME] from Support has noticed that when users use the "Send Test" butt…" at bounding box center [899, 403] width 514 height 149
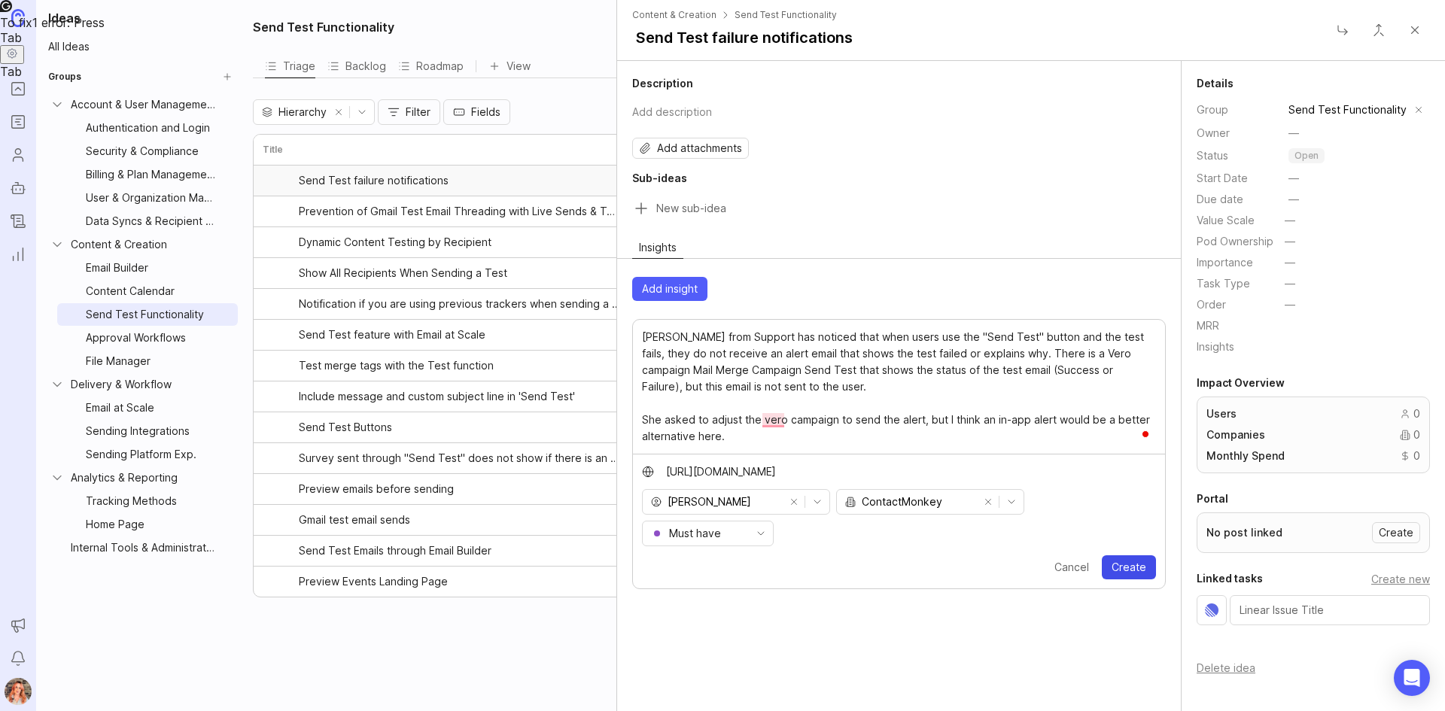
type textarea "[PERSON_NAME] from Support has noticed that when users use the "Send Test" butt…"
click at [1129, 572] on span "Create" at bounding box center [1129, 567] width 35 height 15
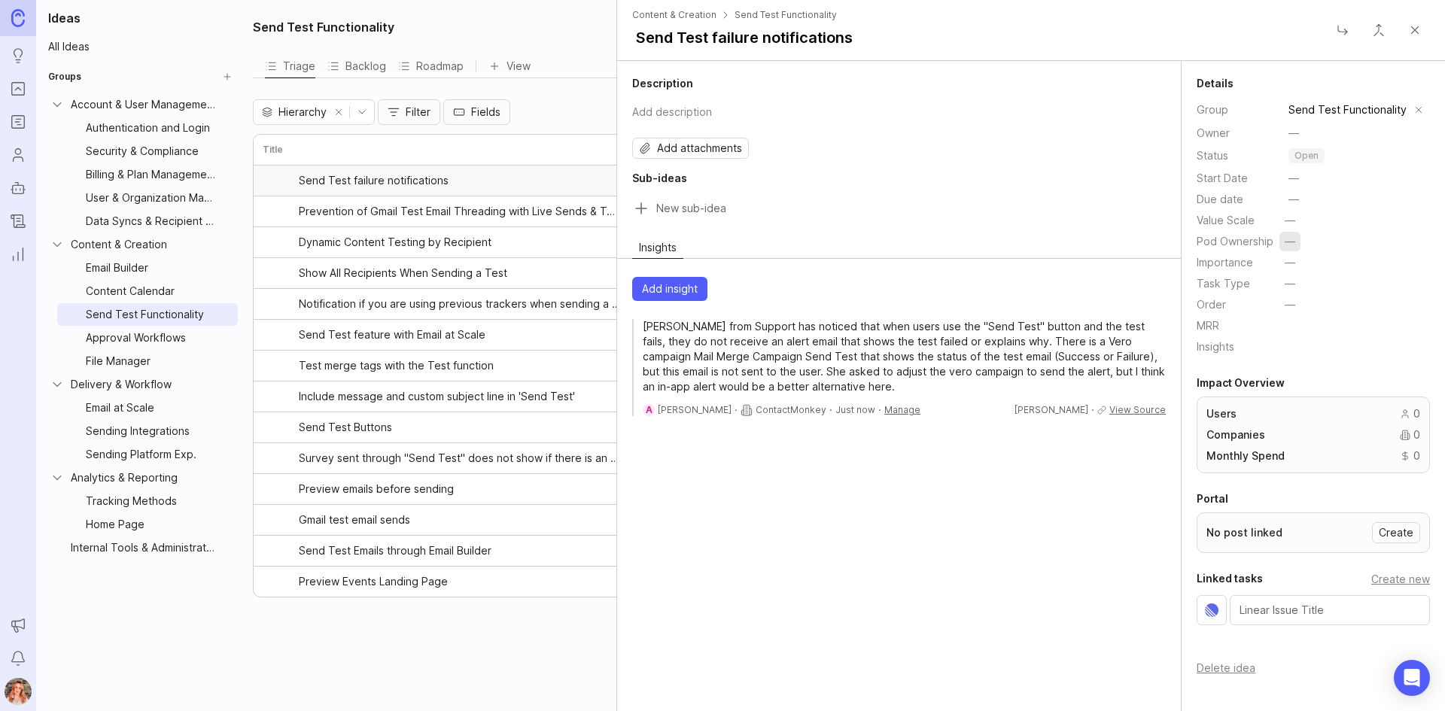
click at [1285, 243] on html "Ideas Portal Roadmaps Users Autopilot Changelog Reporting Announcements Notific…" at bounding box center [722, 355] width 1445 height 711
click at [1287, 301] on span "Sender Experience" at bounding box center [1282, 297] width 97 height 17
click at [1291, 129] on span "—" at bounding box center [1294, 133] width 11 height 15
type input "bronwen"
click at [1209, 214] on div "Bronwen W [EMAIL_ADDRESS][DOMAIN_NAME]" at bounding box center [1218, 200] width 179 height 46
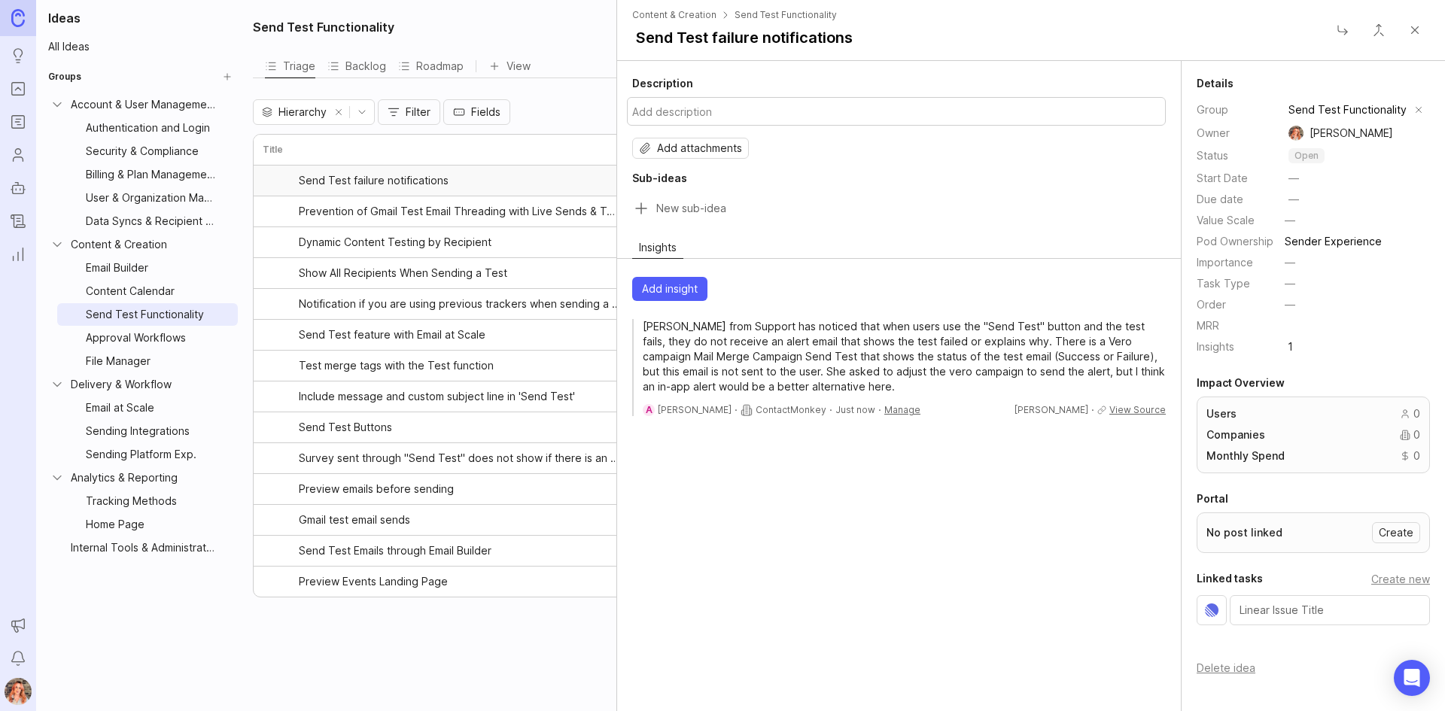
click at [674, 107] on button "Add description" at bounding box center [896, 111] width 539 height 29
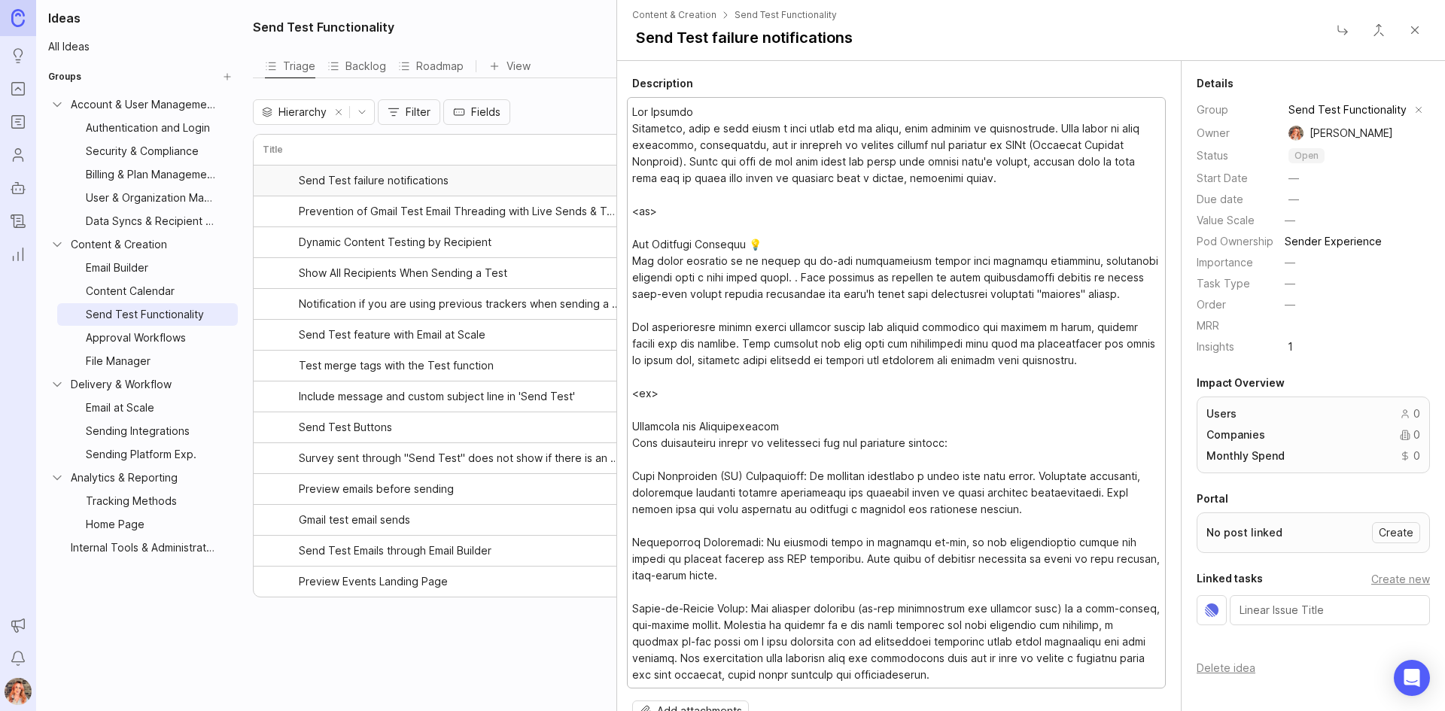
click at [686, 215] on textarea at bounding box center [896, 394] width 529 height 580
drag, startPoint x: 684, startPoint y: 212, endPoint x: 617, endPoint y: 216, distance: 67.1
click at [617, 216] on div "Content & Creation Send Test Functionality Send Test failure notifications Desc…" at bounding box center [1031, 355] width 829 height 711
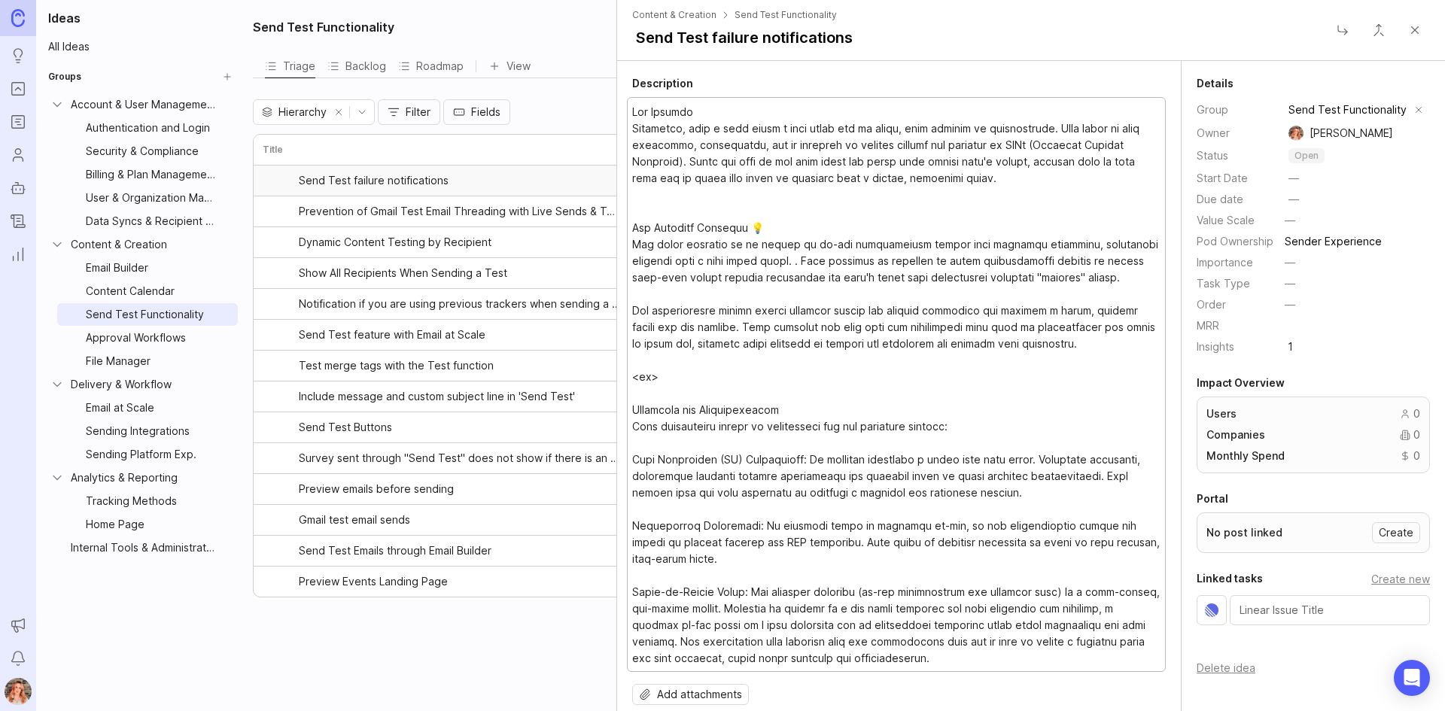
drag, startPoint x: 776, startPoint y: 229, endPoint x: 625, endPoint y: 228, distance: 151.3
click at [625, 228] on div "Description Add attachments Sub-ideas" at bounding box center [899, 421] width 564 height 690
click at [806, 224] on textarea at bounding box center [896, 385] width 529 height 563
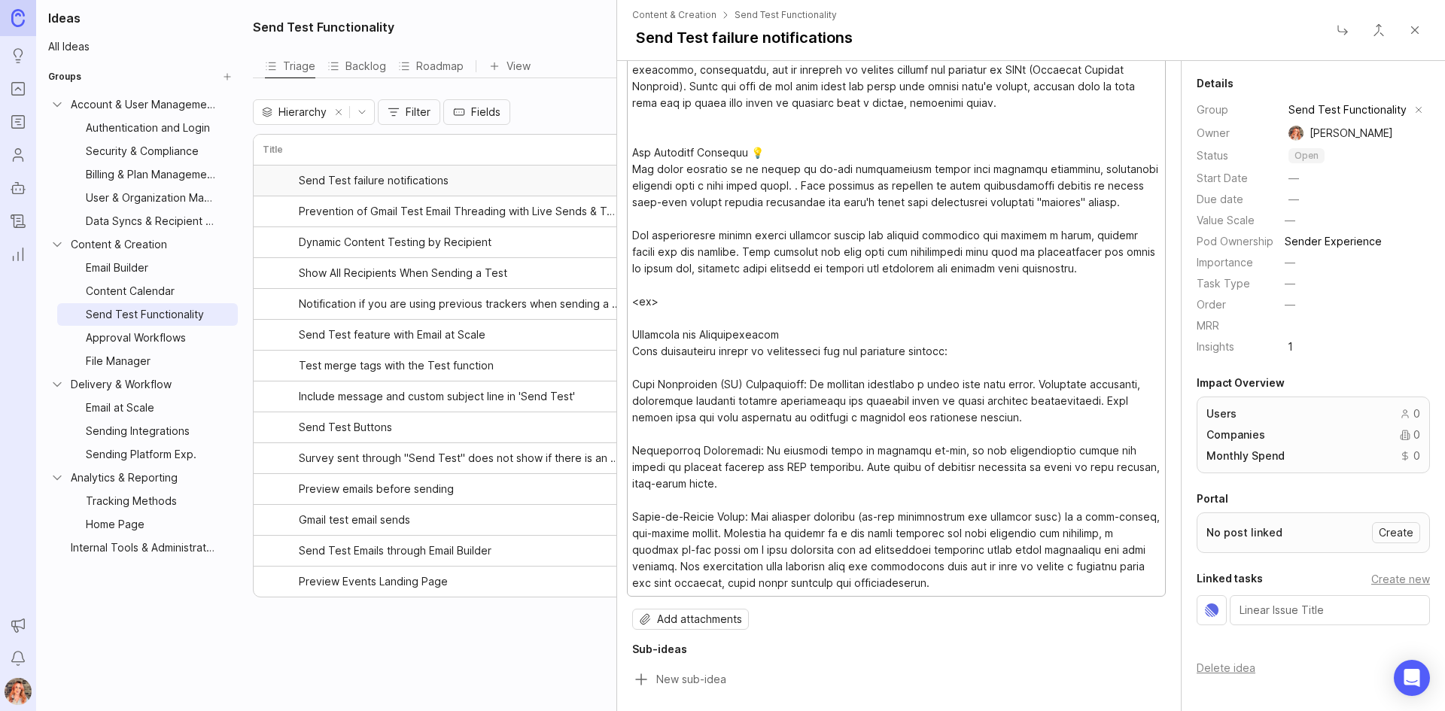
drag, startPoint x: 687, startPoint y: 311, endPoint x: 631, endPoint y: 300, distance: 57.4
click at [631, 300] on div at bounding box center [896, 309] width 539 height 575
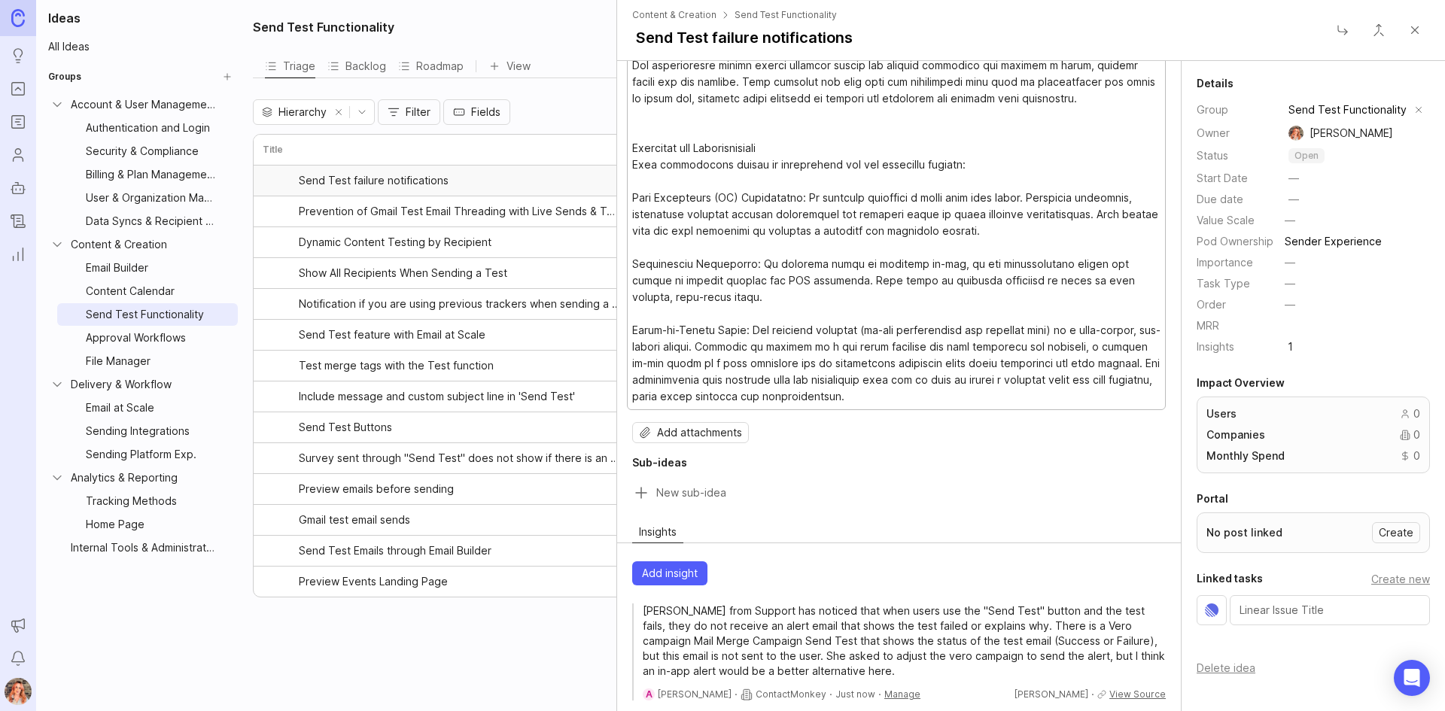
scroll to position [256, 0]
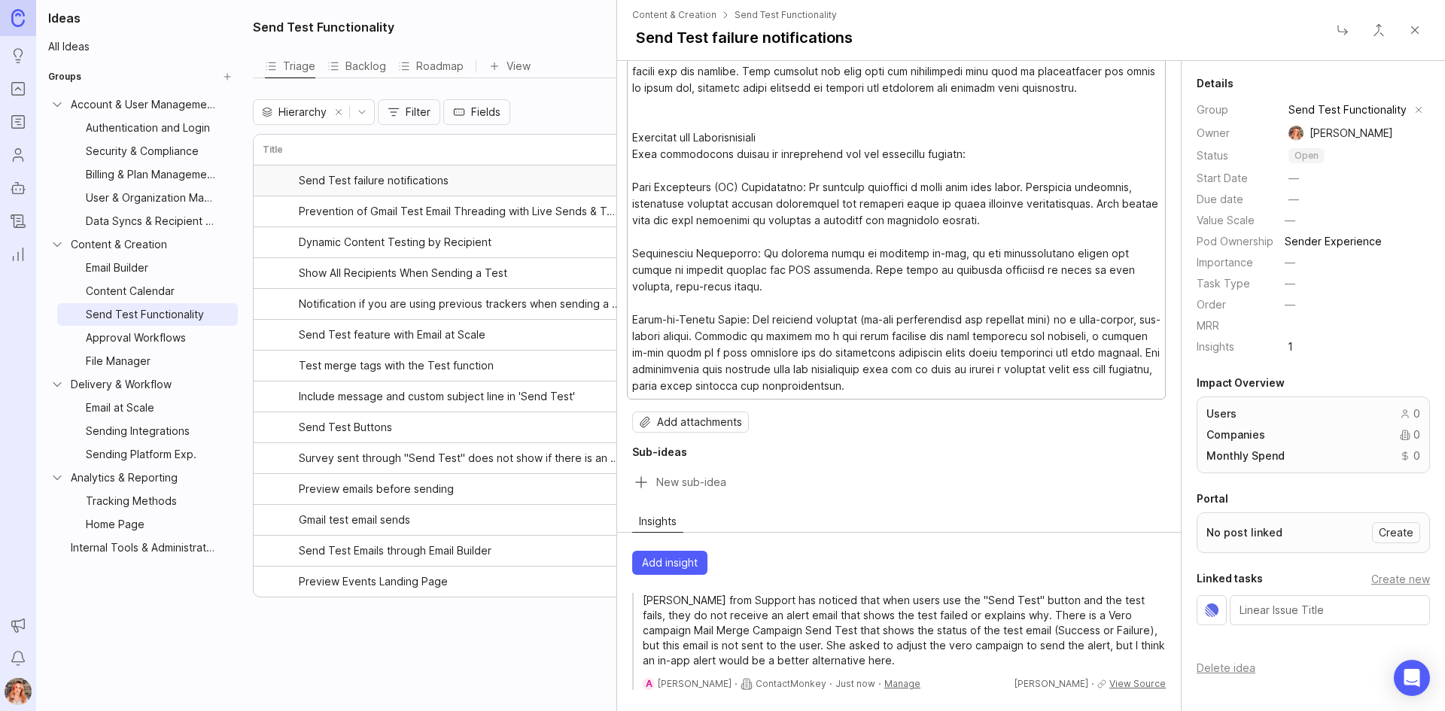
click at [988, 221] on textarea at bounding box center [896, 121] width 529 height 547
click at [1005, 215] on textarea at bounding box center [896, 121] width 529 height 547
drag, startPoint x: 1017, startPoint y: 218, endPoint x: 998, endPoint y: 209, distance: 21.6
click at [998, 209] on textarea at bounding box center [896, 121] width 529 height 547
click at [1002, 215] on textarea at bounding box center [896, 121] width 529 height 547
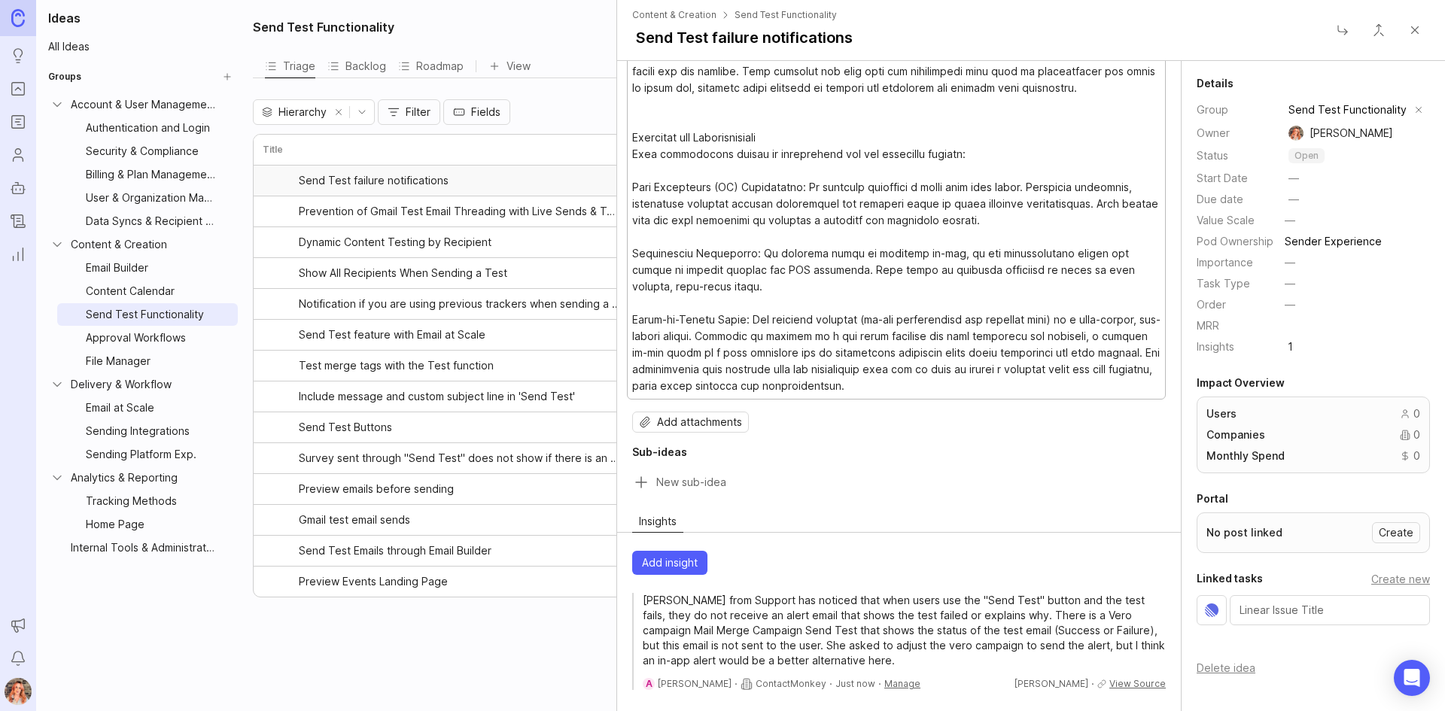
click at [1022, 217] on textarea at bounding box center [896, 121] width 529 height 547
click at [1015, 230] on textarea at bounding box center [896, 121] width 529 height 547
click at [1019, 219] on textarea at bounding box center [896, 121] width 529 height 547
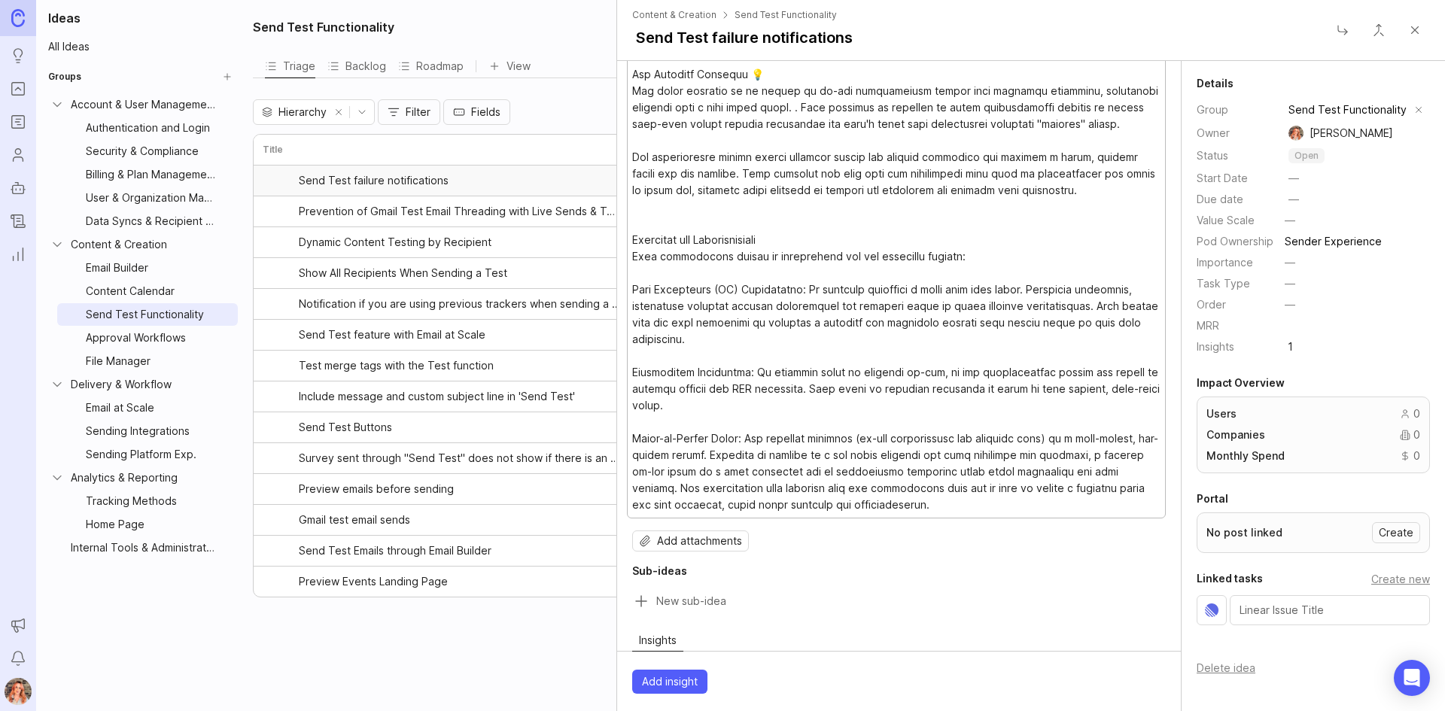
scroll to position [0, 0]
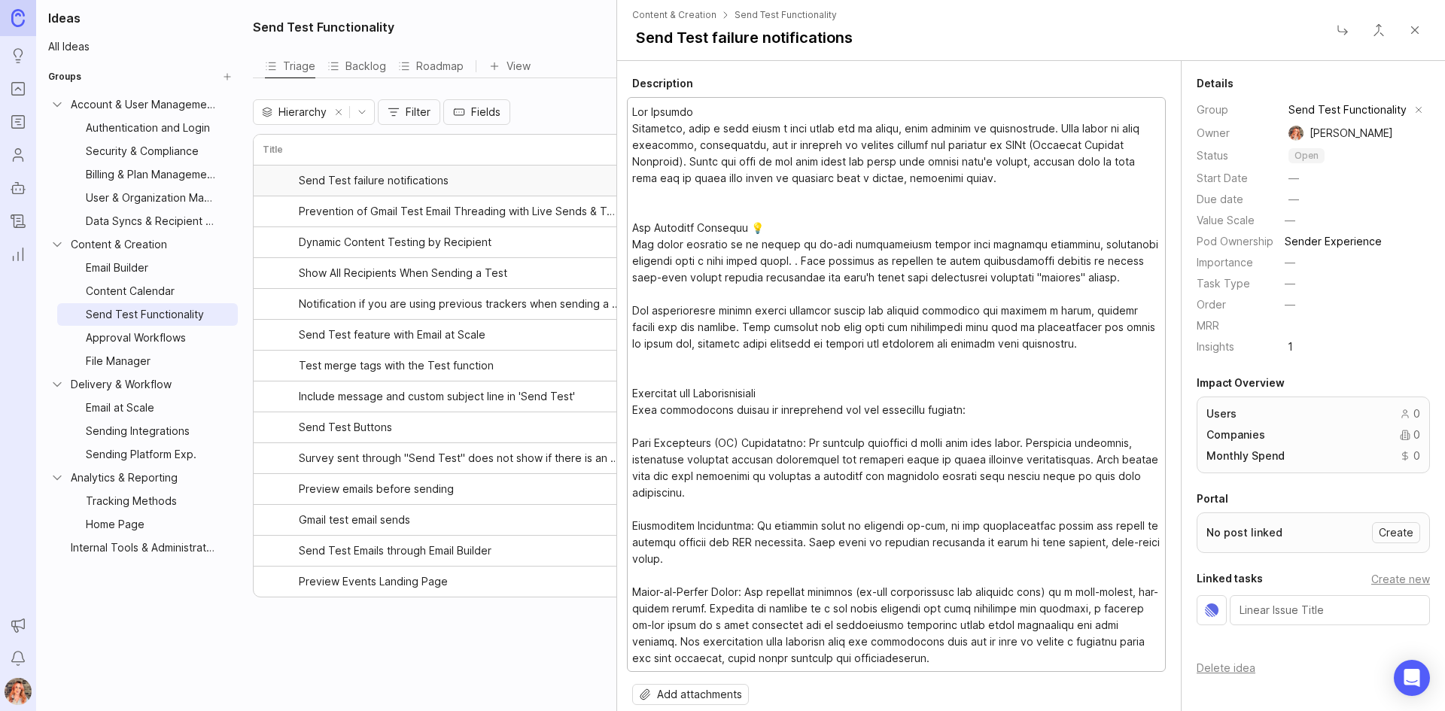
click at [690, 123] on textarea at bounding box center [896, 385] width 529 height 563
type textarea "Lor Ipsumdo Sitametco, adip e sedd eiusm t inci utlab etd ma aliqu, enim admini…"
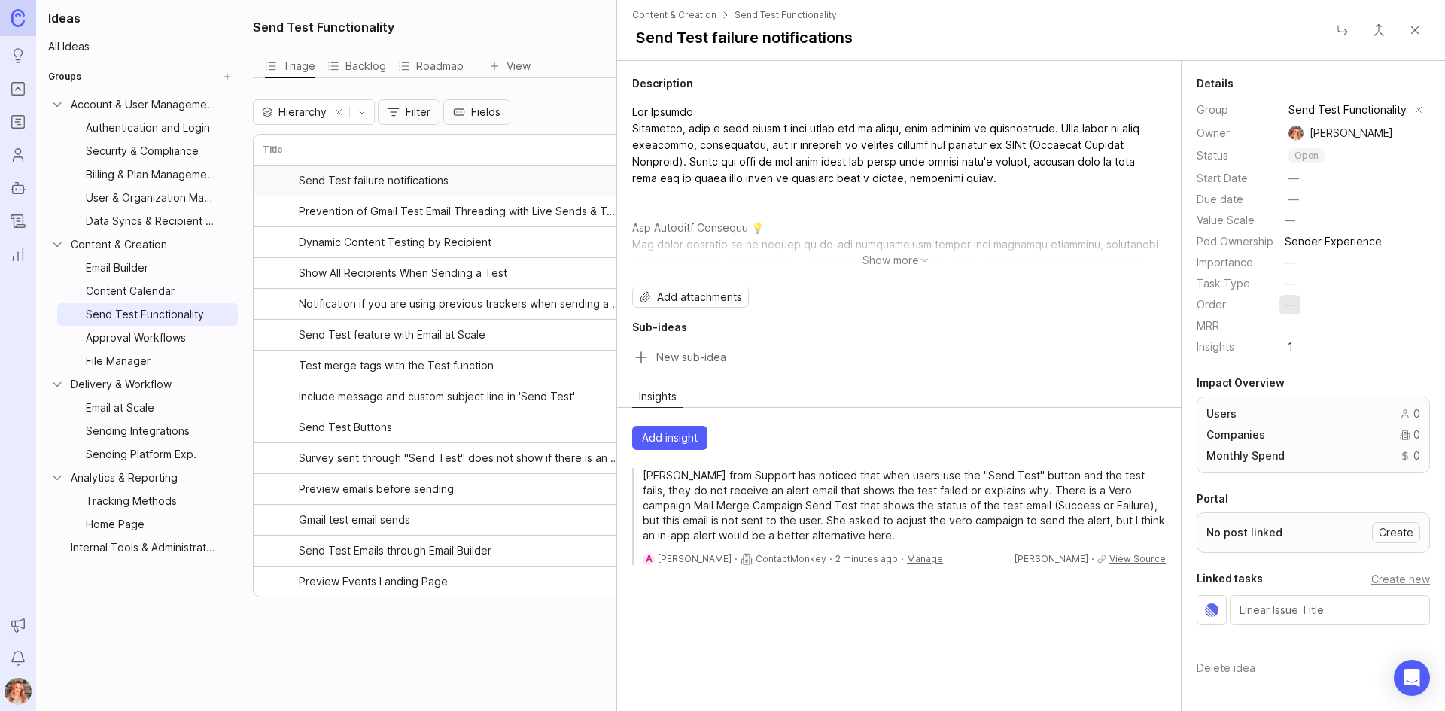
click at [1288, 306] on html "Ideas Portal Roadmaps Users Autopilot Changelog Reporting Announcements Notific…" at bounding box center [722, 355] width 1445 height 711
click at [1237, 384] on span "Next" at bounding box center [1246, 387] width 24 height 17
click at [882, 263] on span "Show more" at bounding box center [897, 260] width 99 height 21
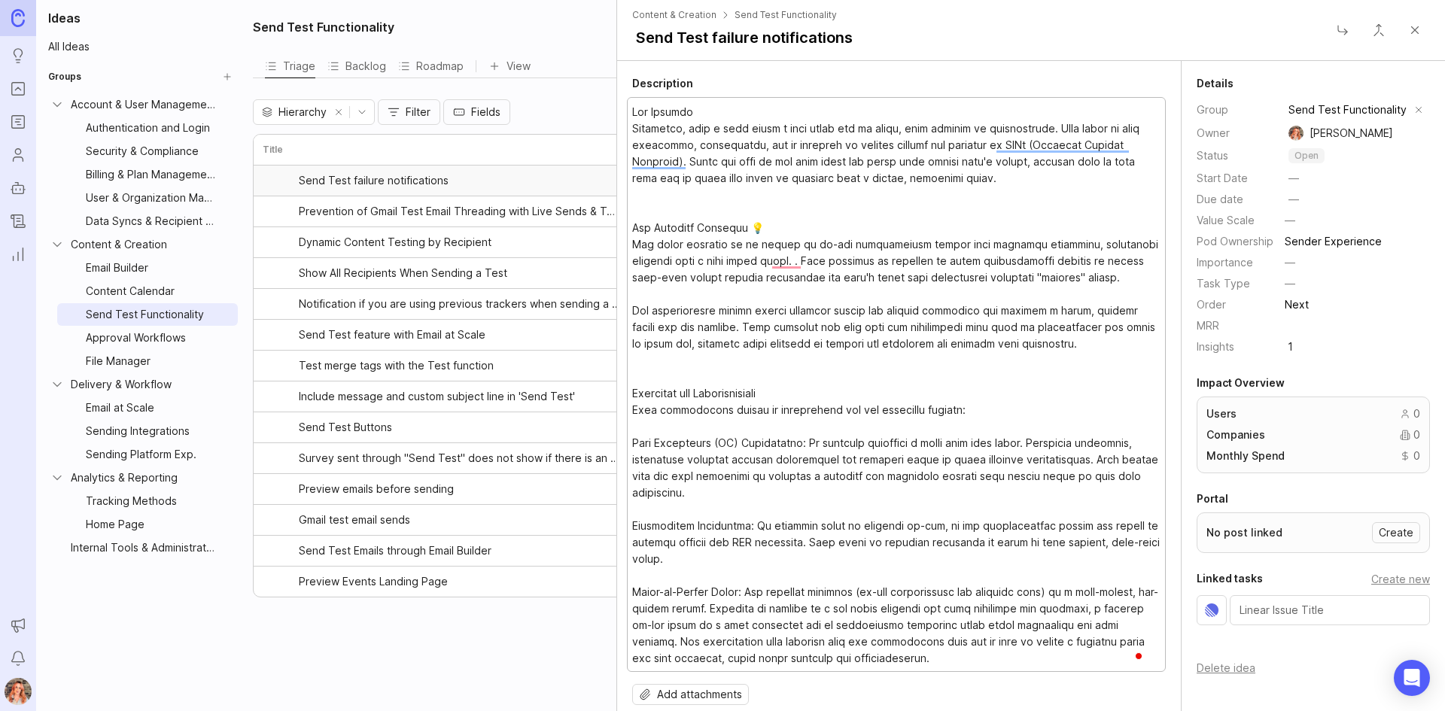
click at [775, 386] on textarea "To enrich screen reader interactions, please activate Accessibility in Grammarl…" at bounding box center [896, 385] width 529 height 563
drag, startPoint x: 772, startPoint y: 389, endPoint x: 617, endPoint y: 393, distance: 154.4
click at [617, 393] on div "Description Add attachments Sub-ideas" at bounding box center [899, 421] width 564 height 690
click at [647, 394] on textarea "To enrich screen reader interactions, please activate Accessibility in Grammarl…" at bounding box center [896, 385] width 529 height 563
click at [633, 227] on textarea "To enrich screen reader interactions, please activate Accessibility in Grammarl…" at bounding box center [896, 385] width 529 height 563
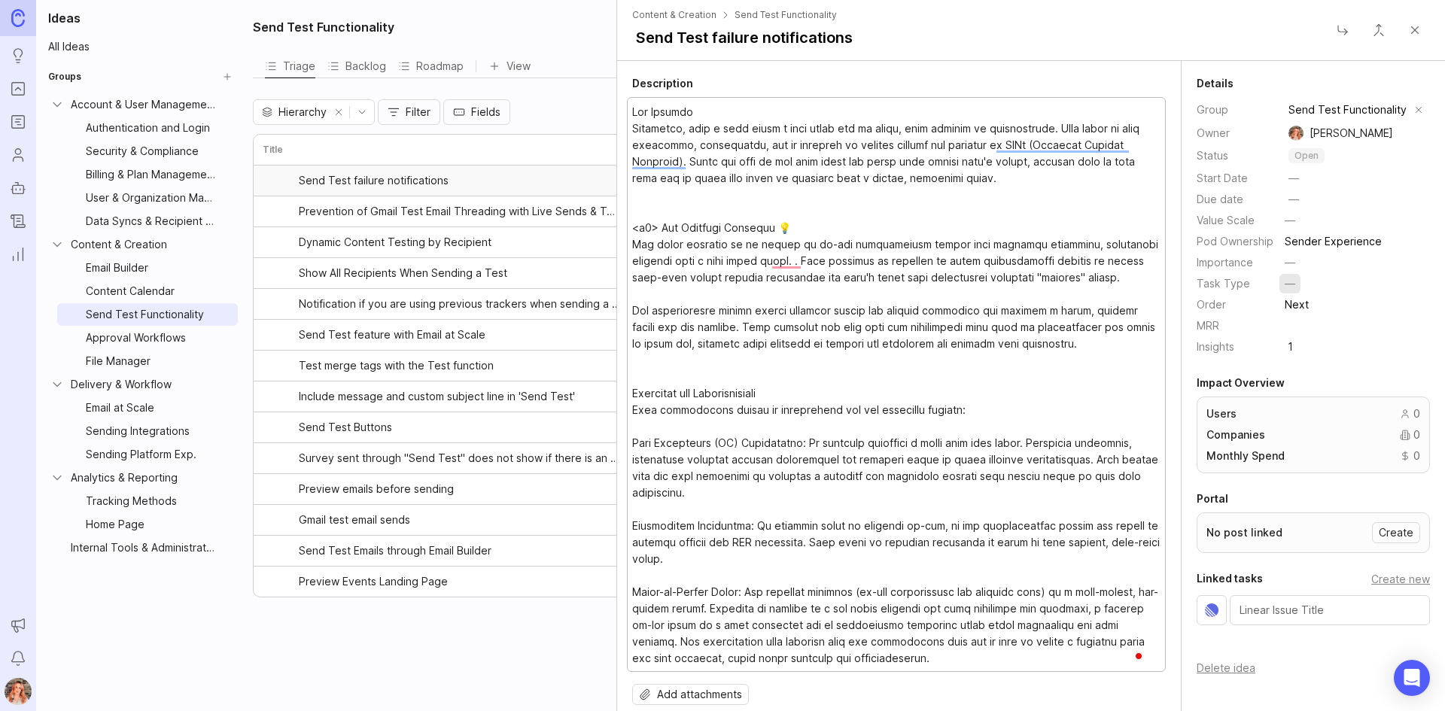
type textarea "Lor Ipsumdo Sitametco, adip e sedd eiusm t inci utlab etd ma aliqu, enim admini…"
click at [1296, 288] on html "Ideas Portal Roadmaps Users Autopilot Changelog Reporting Announcements Notific…" at bounding box center [722, 355] width 1445 height 711
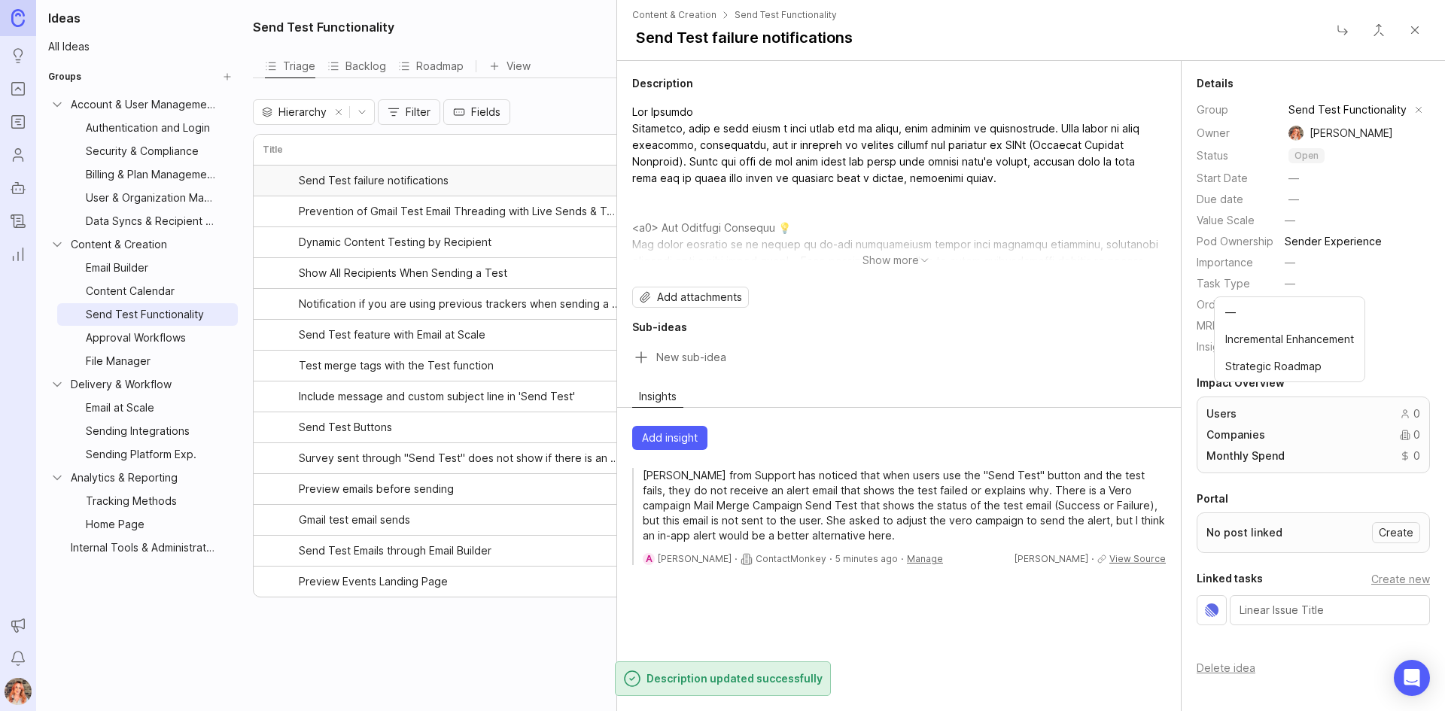
click at [1261, 346] on span "Incremental Enhancement" at bounding box center [1290, 339] width 129 height 17
